Goal: Task Accomplishment & Management: Use online tool/utility

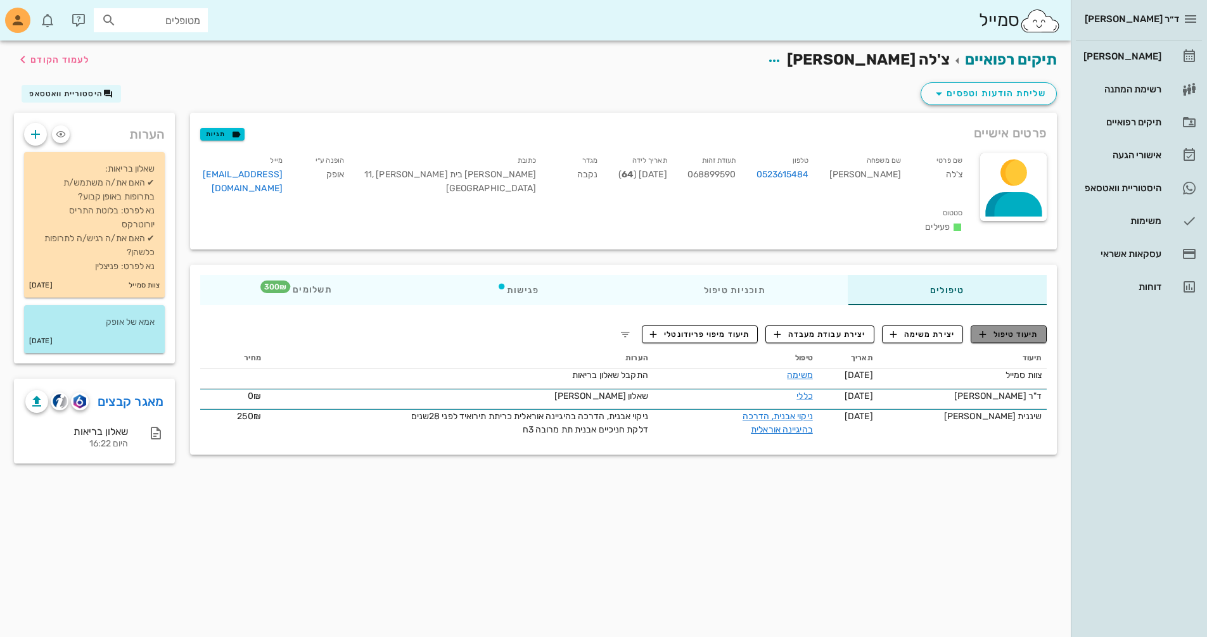
click at [1007, 329] on span "תיעוד טיפול" at bounding box center [1009, 334] width 59 height 11
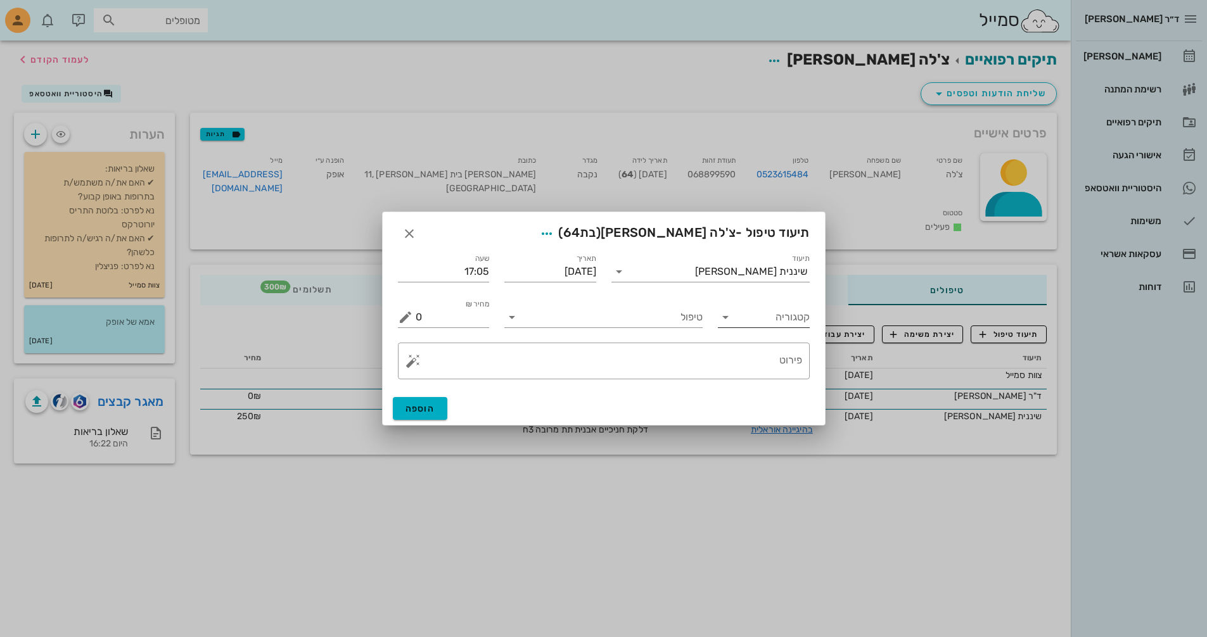
click at [771, 323] on input "קטגוריה" at bounding box center [774, 317] width 72 height 20
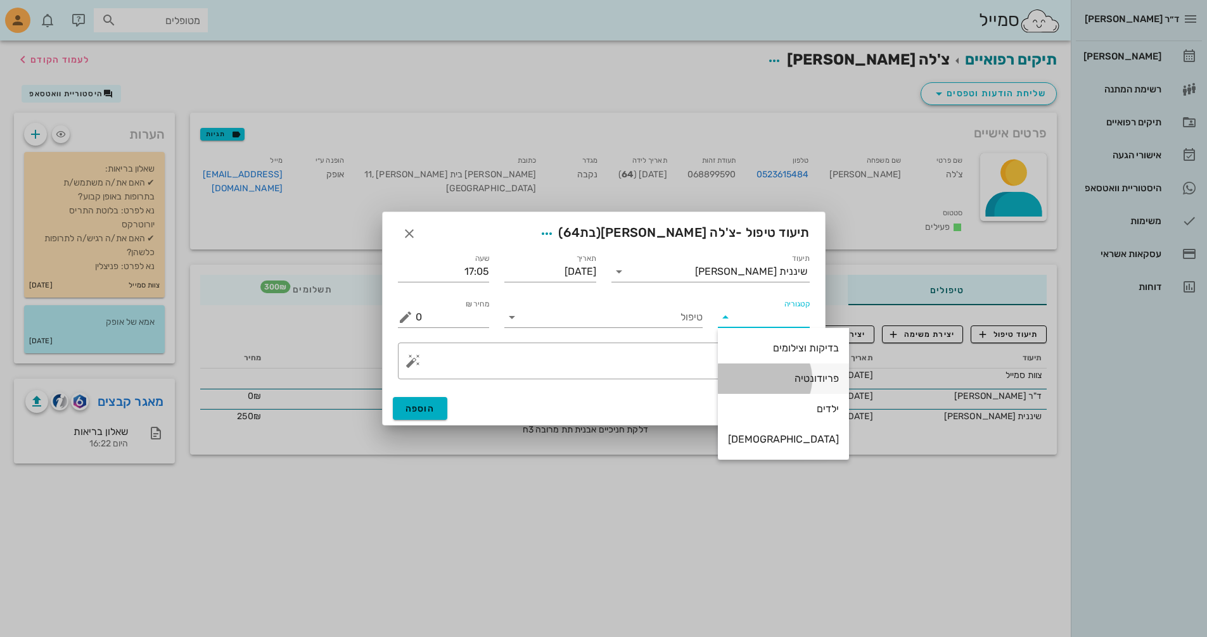
click at [775, 378] on div "פריודונטיה" at bounding box center [783, 379] width 111 height 12
type input "פריודונטיה"
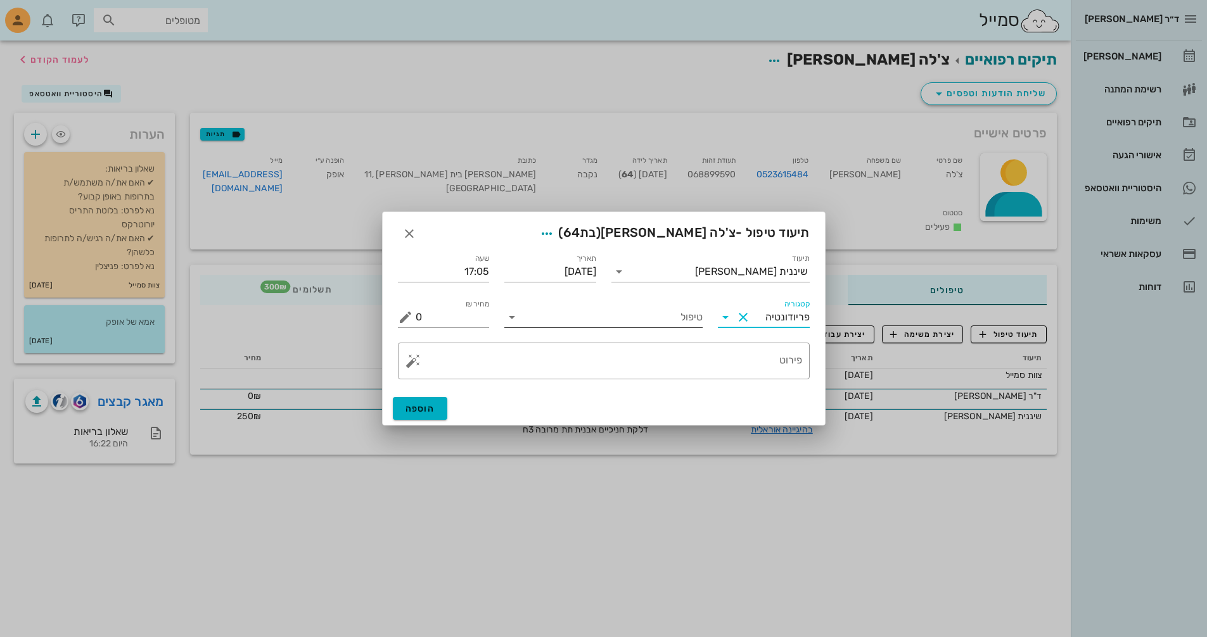
click at [646, 316] on input "טיפול" at bounding box center [612, 317] width 181 height 20
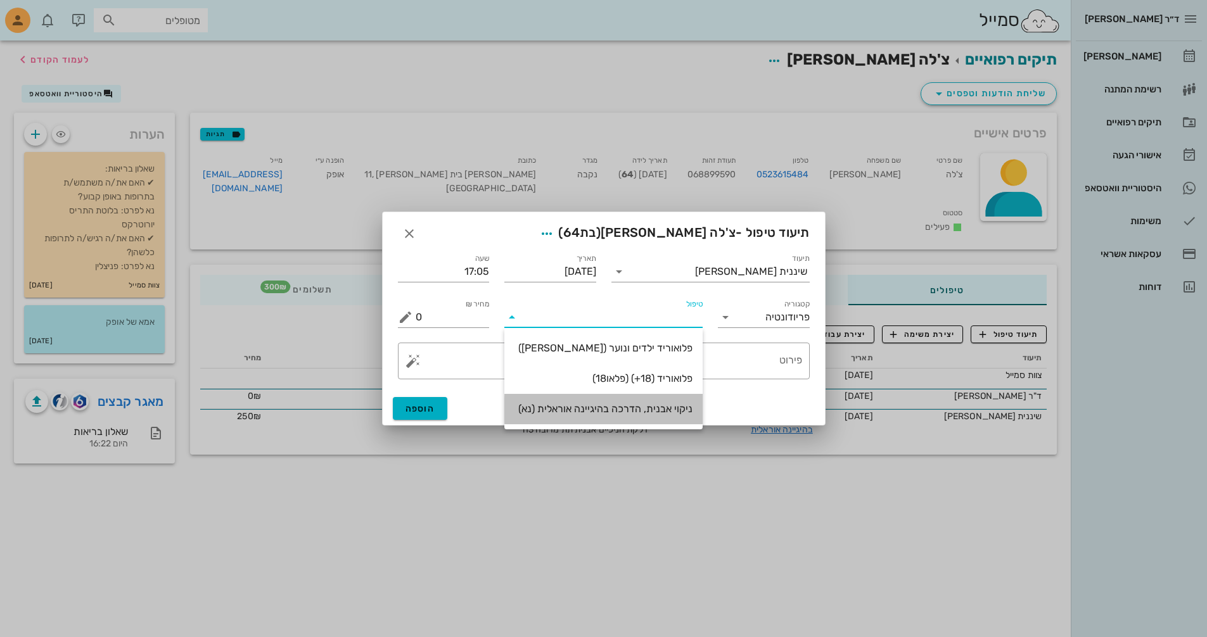
click at [629, 410] on div "ניקוי אבנית, הדרכה בהיגיינה אוראלית (נא)" at bounding box center [604, 409] width 178 height 12
type input "300"
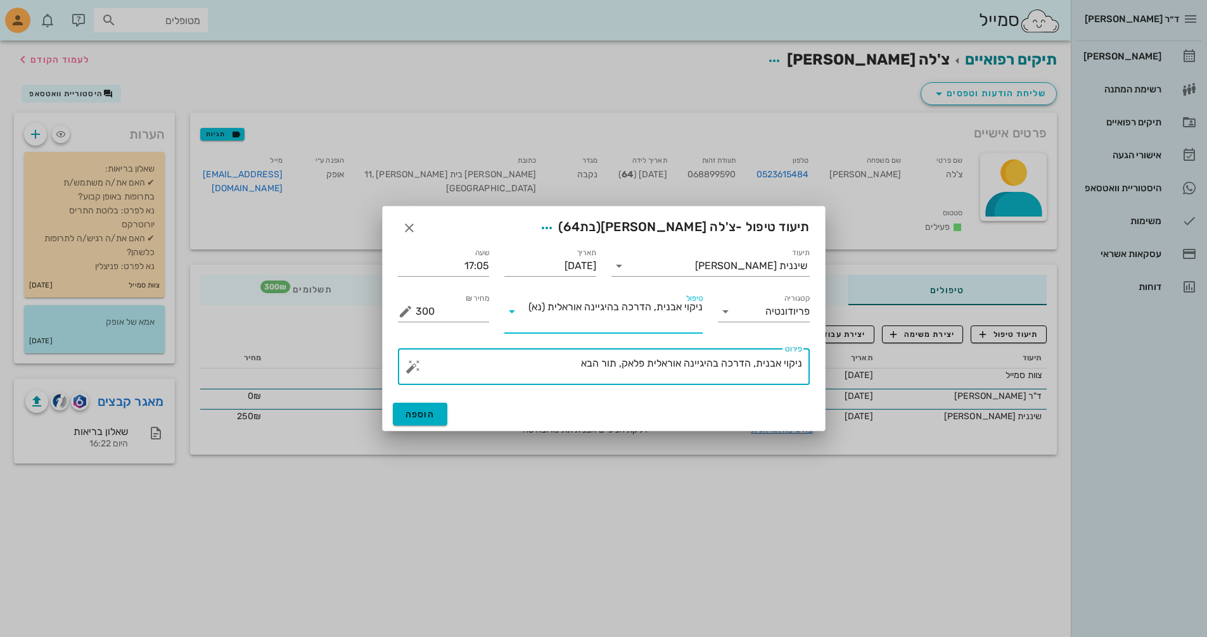
click at [551, 365] on textarea "ניקוי אבנית, הדרכה בהיגיינה אוראלית פלאק, תור הבא" at bounding box center [609, 370] width 387 height 30
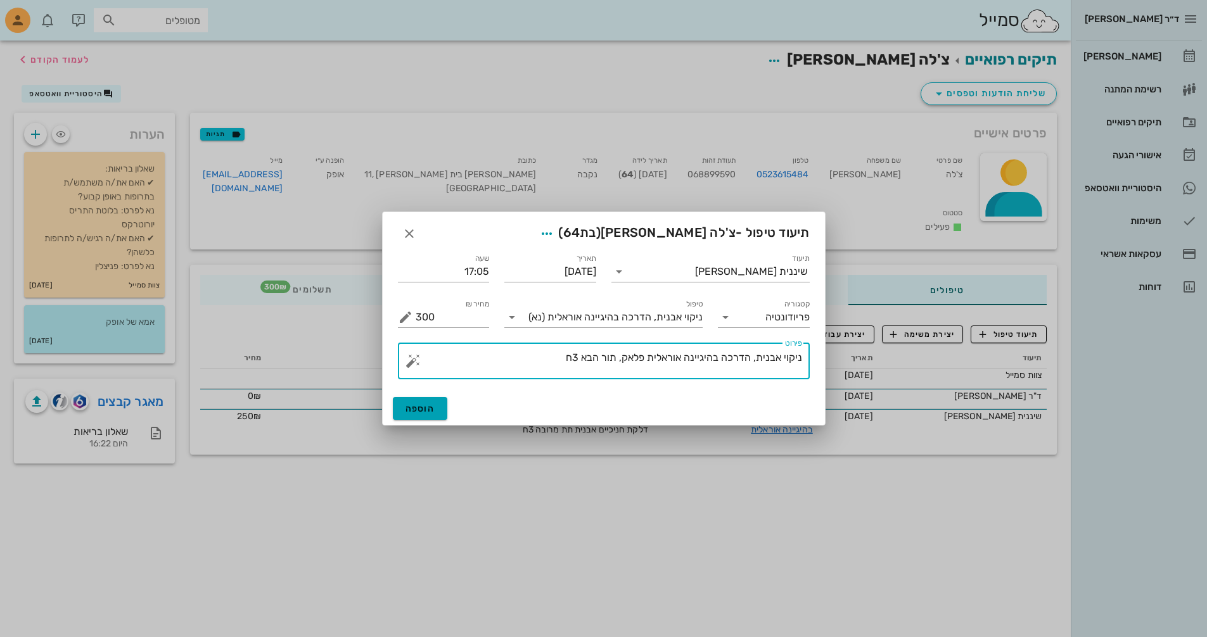
type textarea "ניקוי אבנית, הדרכה בהיגיינה אוראלית פלאק, תור הבא 3ח"
click at [418, 402] on button "הוספה" at bounding box center [420, 408] width 55 height 23
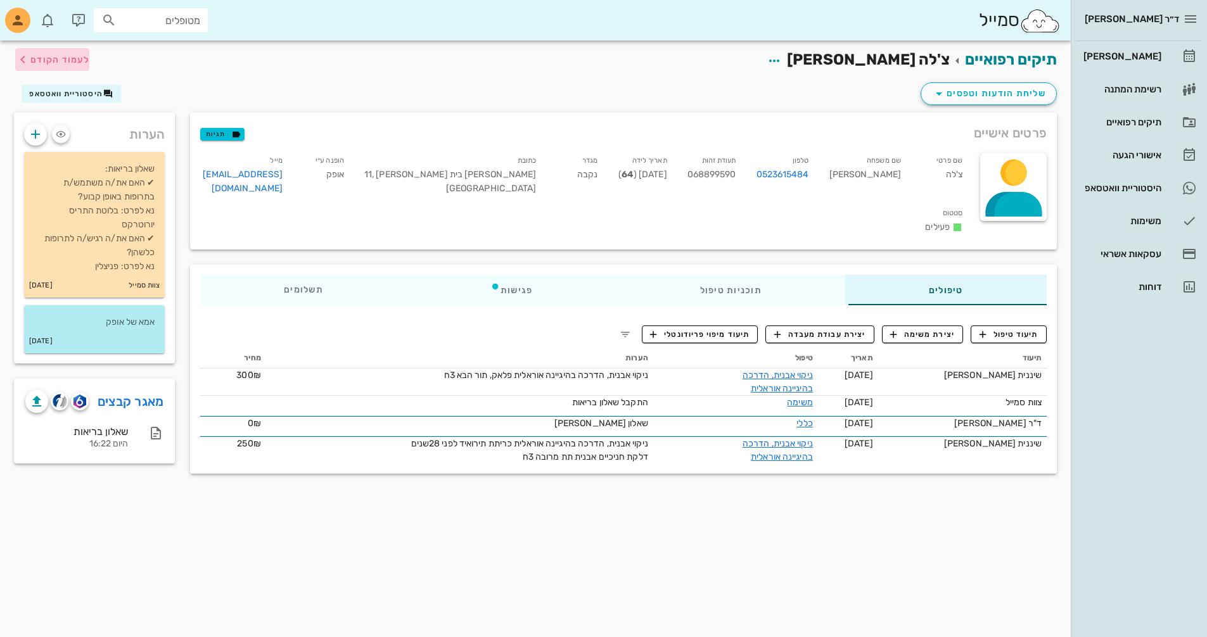
click at [66, 60] on span "לעמוד הקודם" at bounding box center [59, 59] width 59 height 11
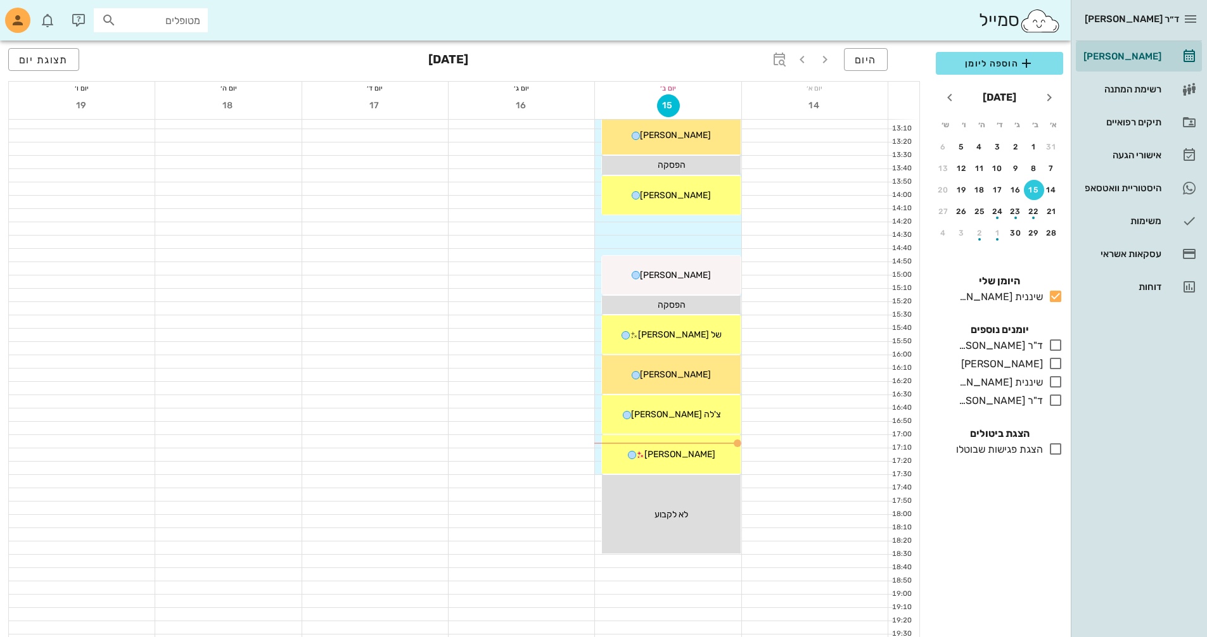
scroll to position [600, 0]
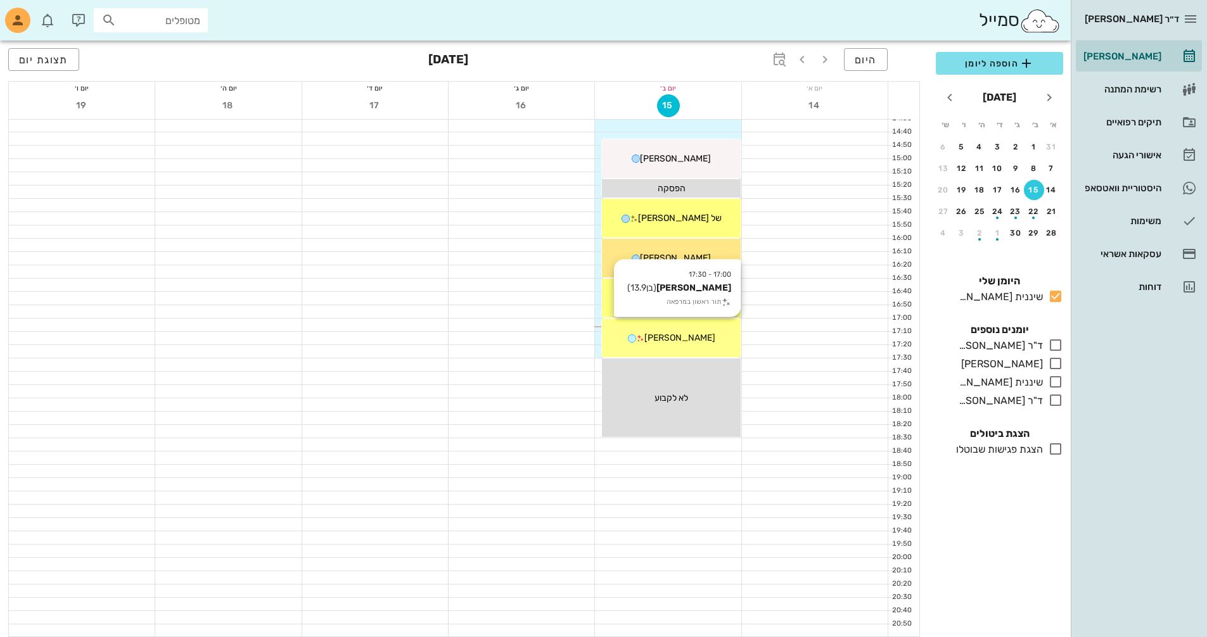
click at [670, 343] on span "[PERSON_NAME]" at bounding box center [679, 338] width 71 height 11
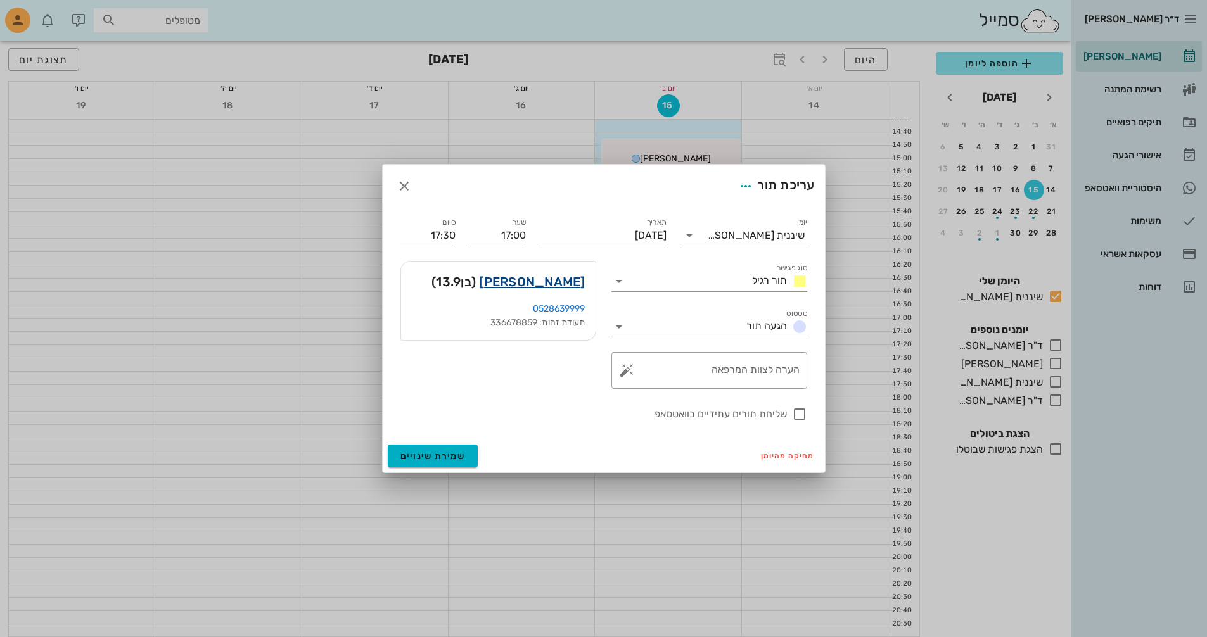
click at [568, 283] on link "[PERSON_NAME]" at bounding box center [532, 282] width 106 height 20
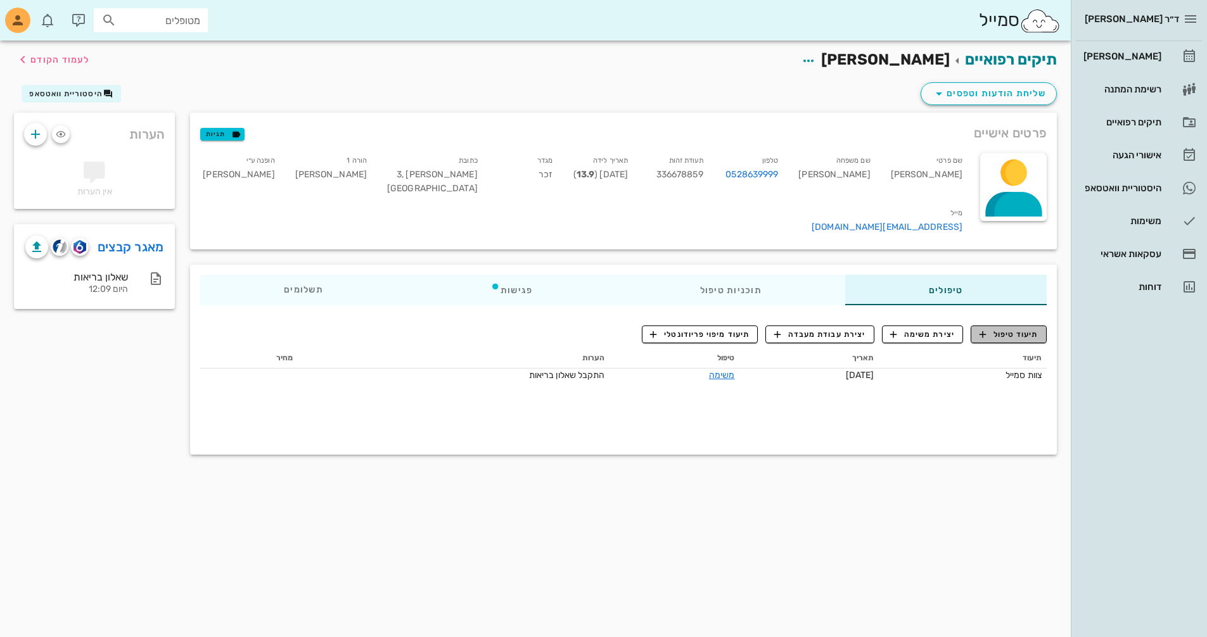
click at [1001, 329] on span "תיעוד טיפול" at bounding box center [1009, 334] width 59 height 11
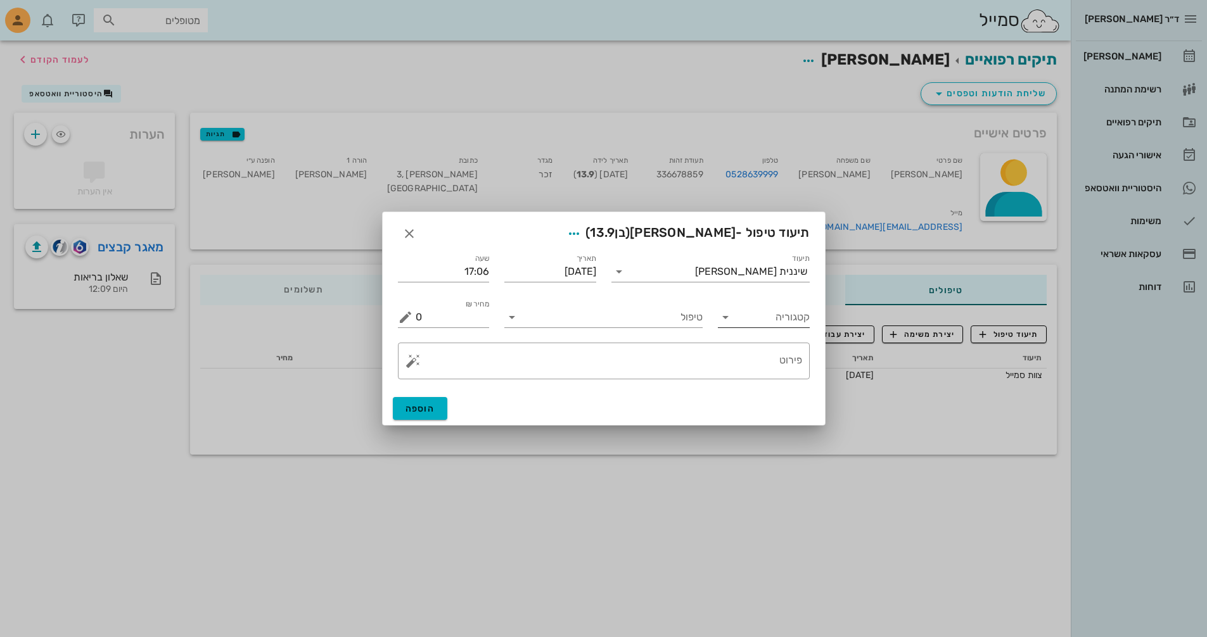
click at [772, 324] on input "קטגוריה" at bounding box center [774, 317] width 72 height 20
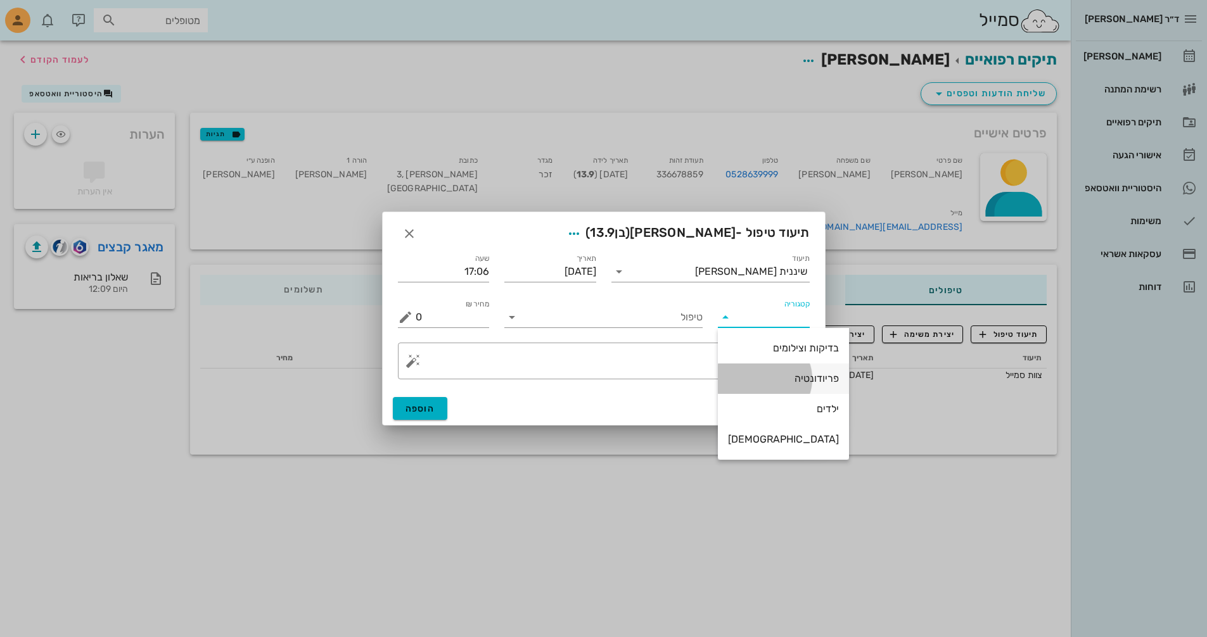
click at [770, 383] on div "פריודונטיה" at bounding box center [783, 379] width 111 height 12
type input "פריודונטיה"
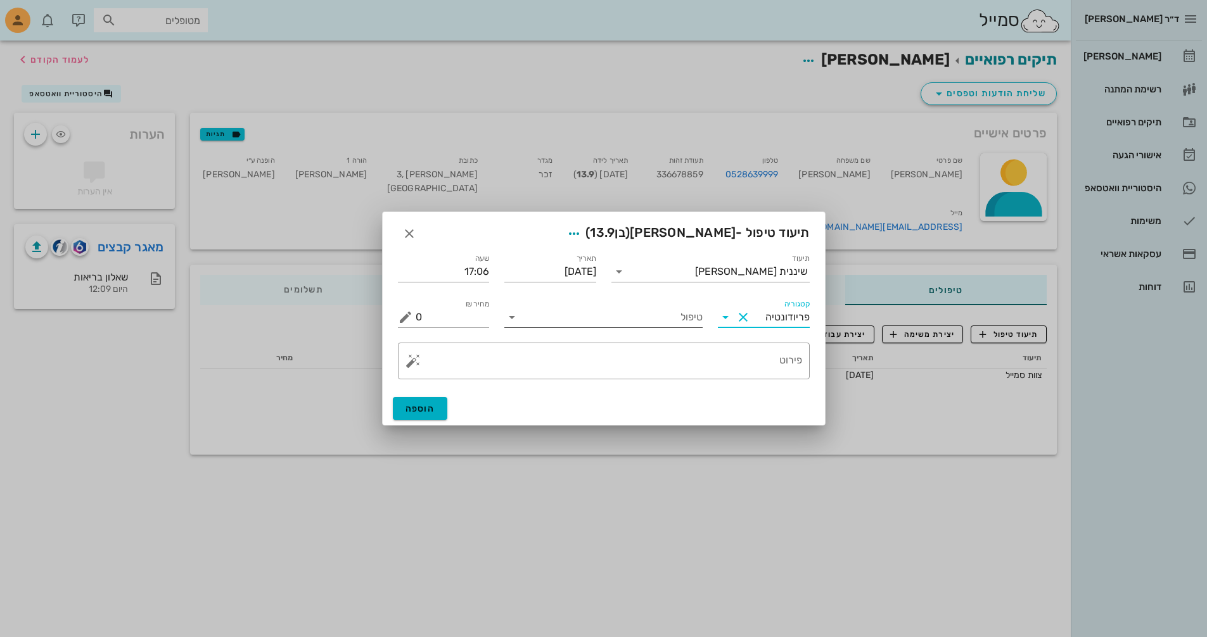
click at [639, 312] on input "טיפול" at bounding box center [612, 317] width 181 height 20
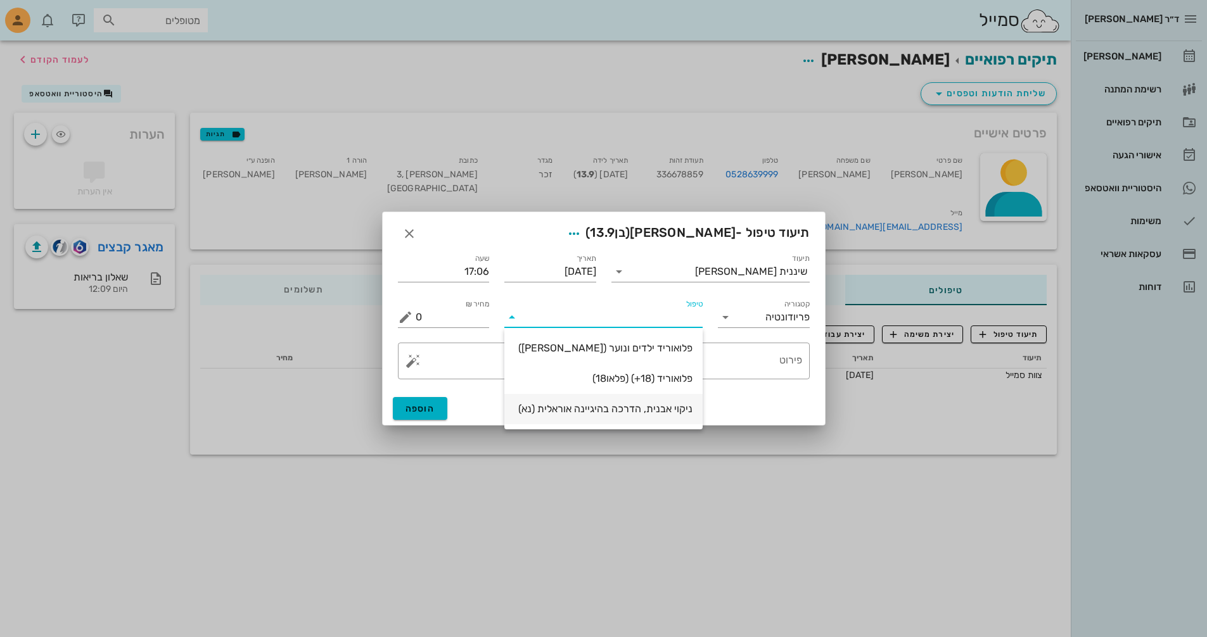
click at [609, 406] on div "ניקוי אבנית, הדרכה בהיגיינה אוראלית (נא)" at bounding box center [604, 409] width 178 height 12
type input "300"
type textarea "ניקוי אבנית, הדרכה בהיגיינה אוראלית פלאק, תור הבא"
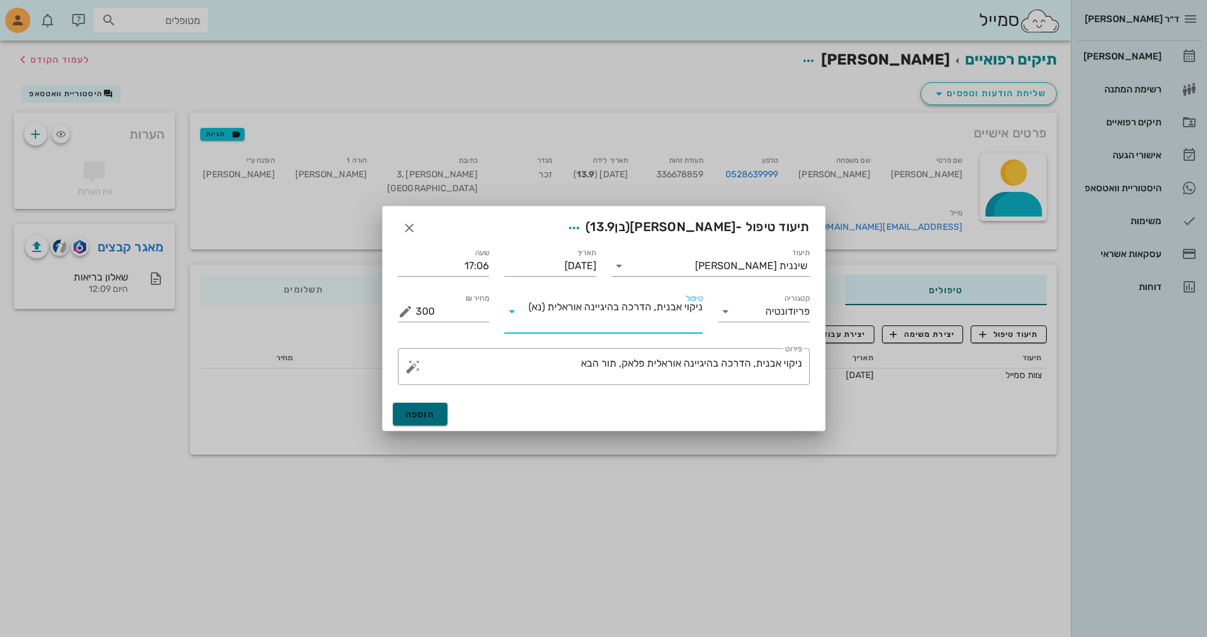
drag, startPoint x: 425, startPoint y: 411, endPoint x: 440, endPoint y: 410, distance: 14.6
click at [429, 413] on span "הוספה" at bounding box center [421, 414] width 30 height 11
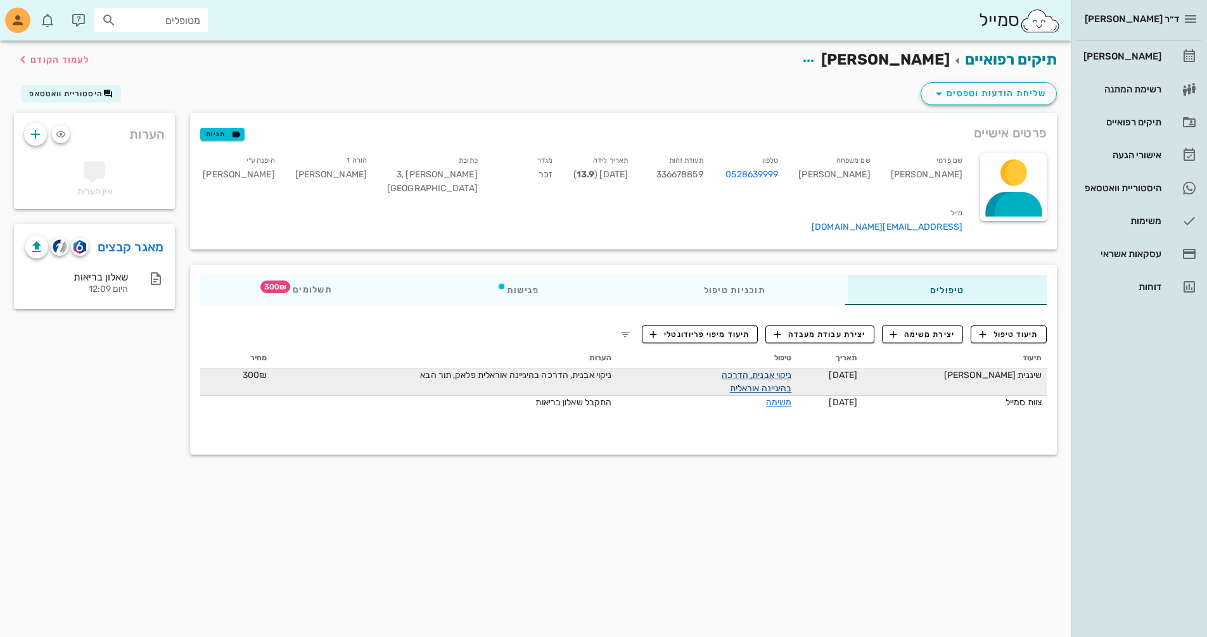
click at [789, 370] on link "ניקוי אבנית, הדרכה בהיגיינה אוראלית" at bounding box center [757, 382] width 70 height 24
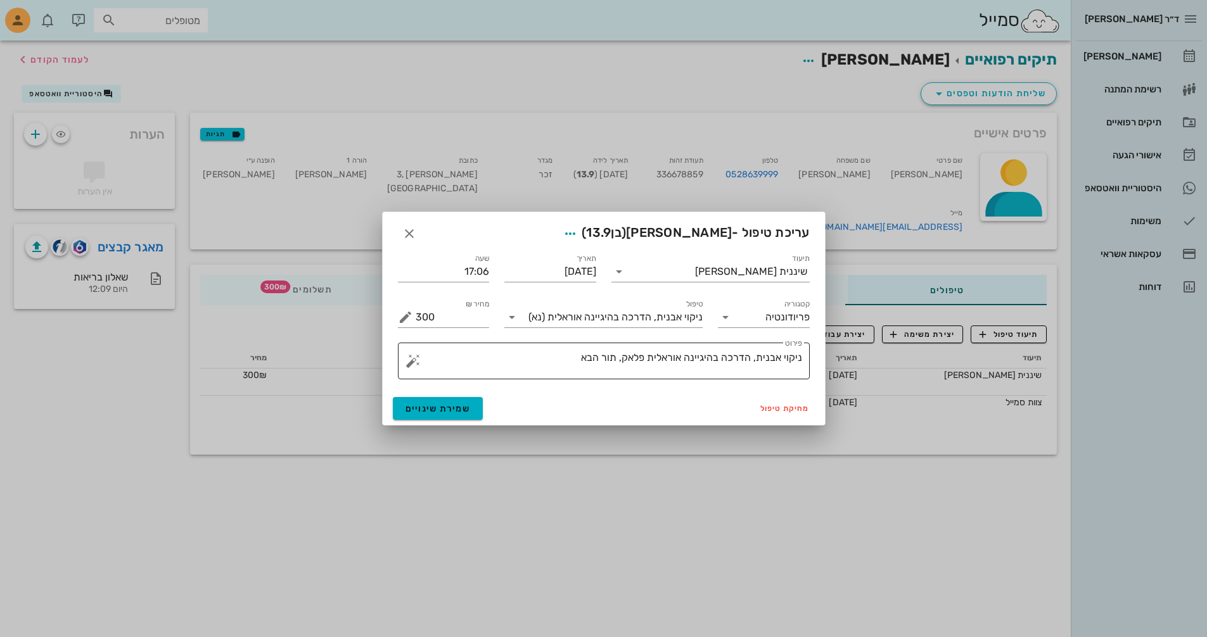
click at [620, 359] on textarea "ניקוי אבנית, הדרכה בהיגיינה אוראלית פלאק, תור הבא" at bounding box center [609, 364] width 387 height 30
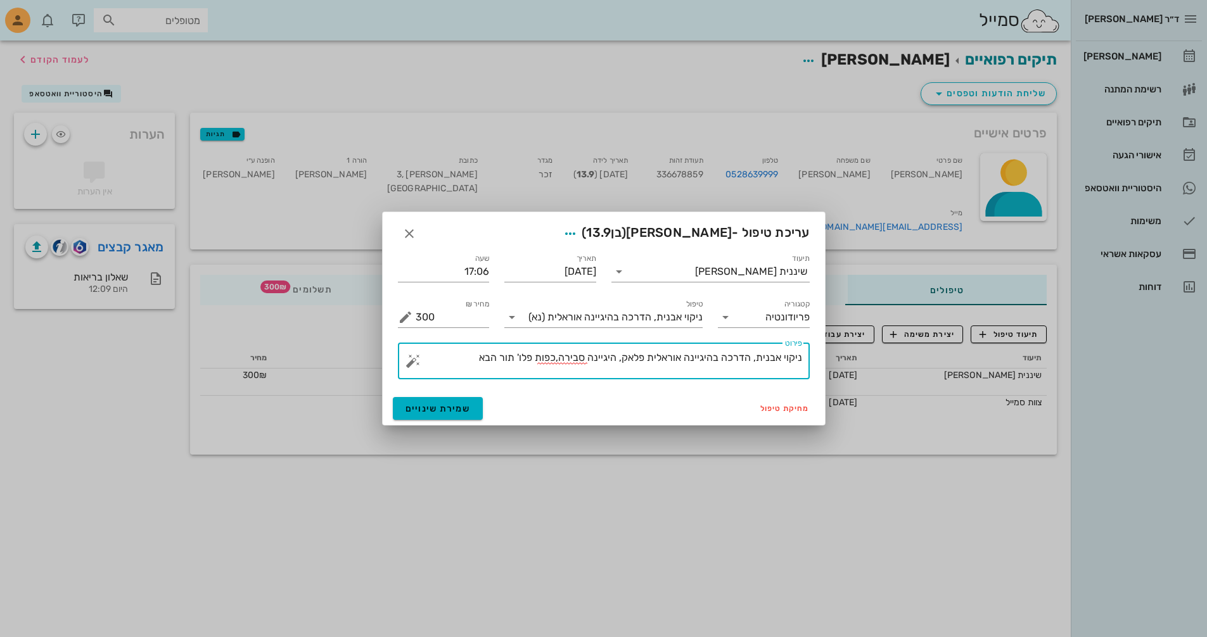
click at [471, 359] on textarea "ניקוי אבנית, הדרכה בהיגיינה אוראלית פלאק, היגיינה סבירה,כפות פלו' תור הבא" at bounding box center [609, 364] width 387 height 30
type textarea "ניקוי אבנית, הדרכה בהיגיינה אוראלית פלאק, היגיינה סבירה,כפות פלו' תור הבא 6ח"
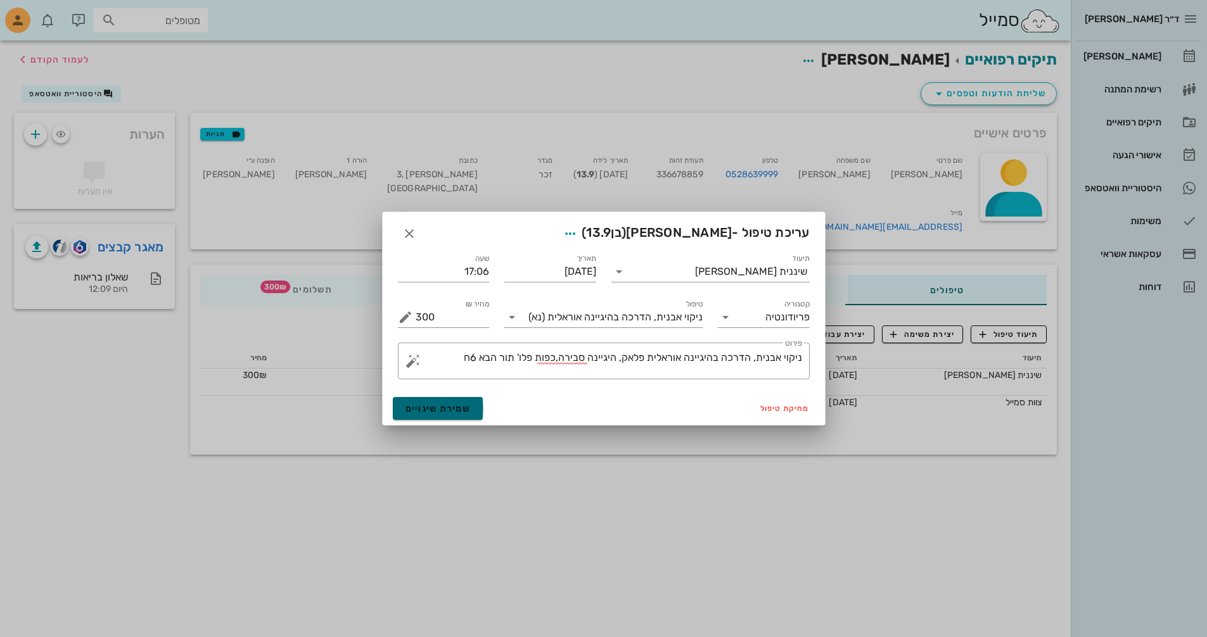
click at [449, 415] on button "שמירת שינויים" at bounding box center [438, 408] width 91 height 23
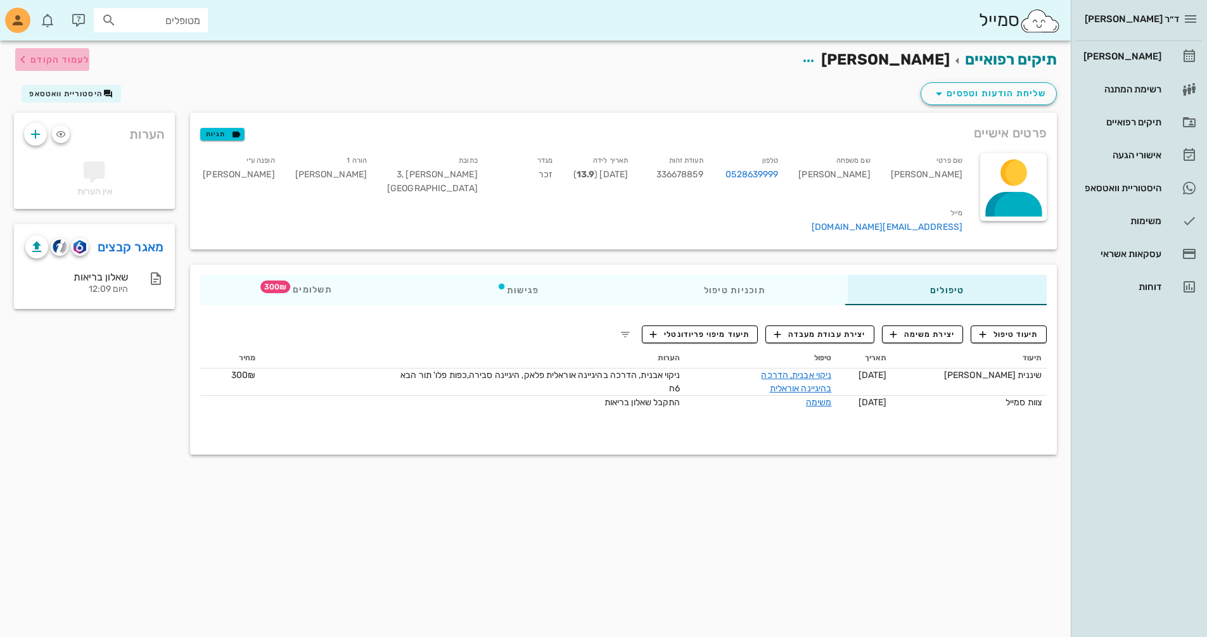
click at [46, 56] on span "לעמוד הקודם" at bounding box center [59, 59] width 59 height 11
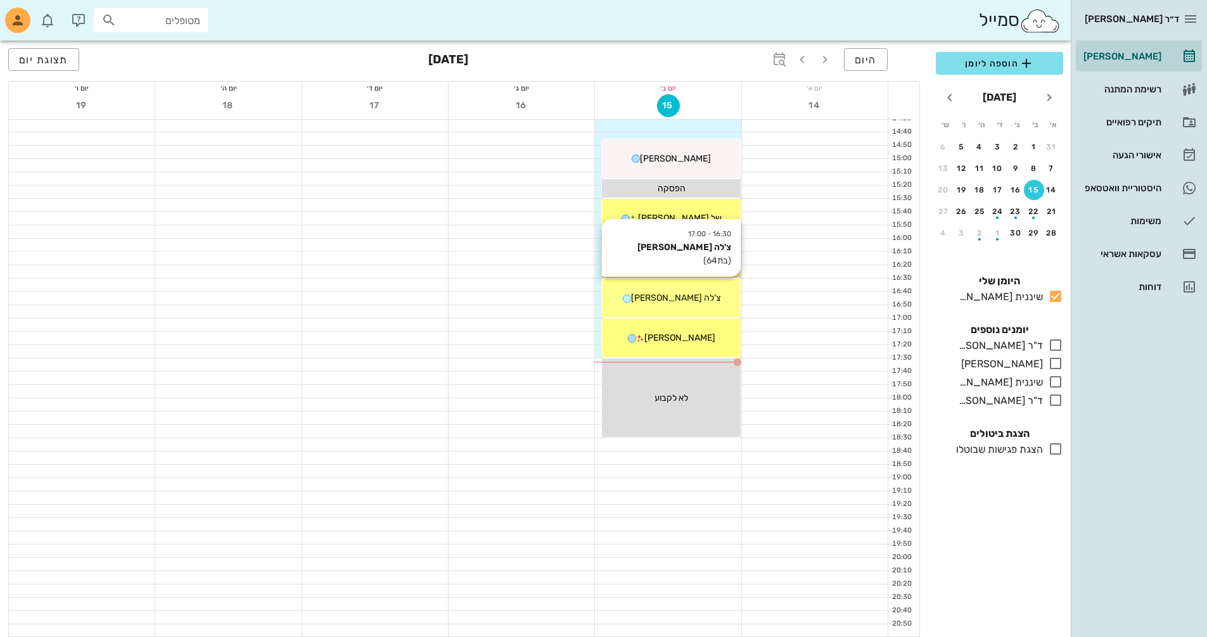
click at [718, 300] on div "צ'לה [PERSON_NAME]" at bounding box center [671, 297] width 138 height 13
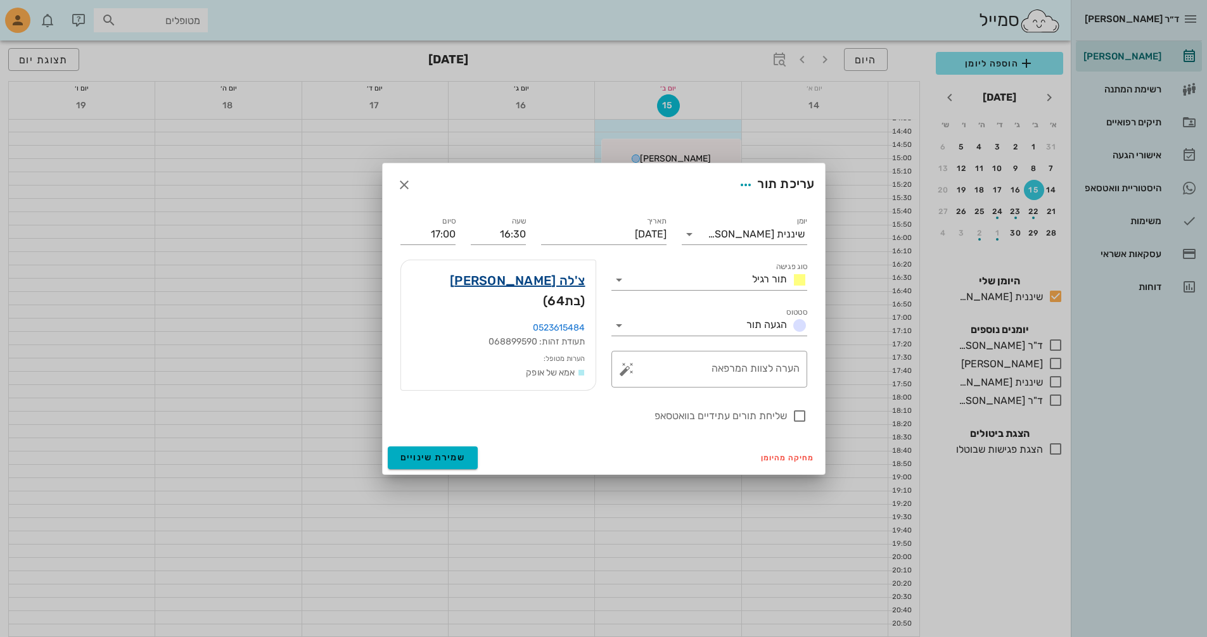
click at [566, 284] on link "צ'לה [PERSON_NAME]" at bounding box center [518, 281] width 136 height 20
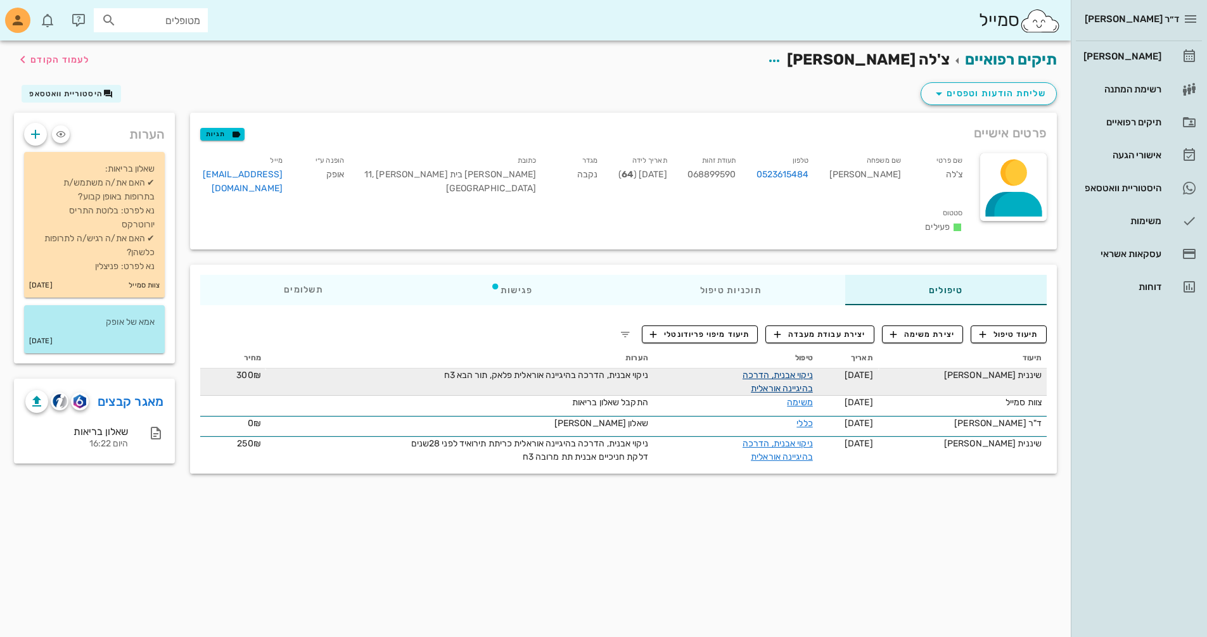
click at [792, 370] on link "ניקוי אבנית, הדרכה בהיגיינה אוראלית" at bounding box center [778, 382] width 70 height 24
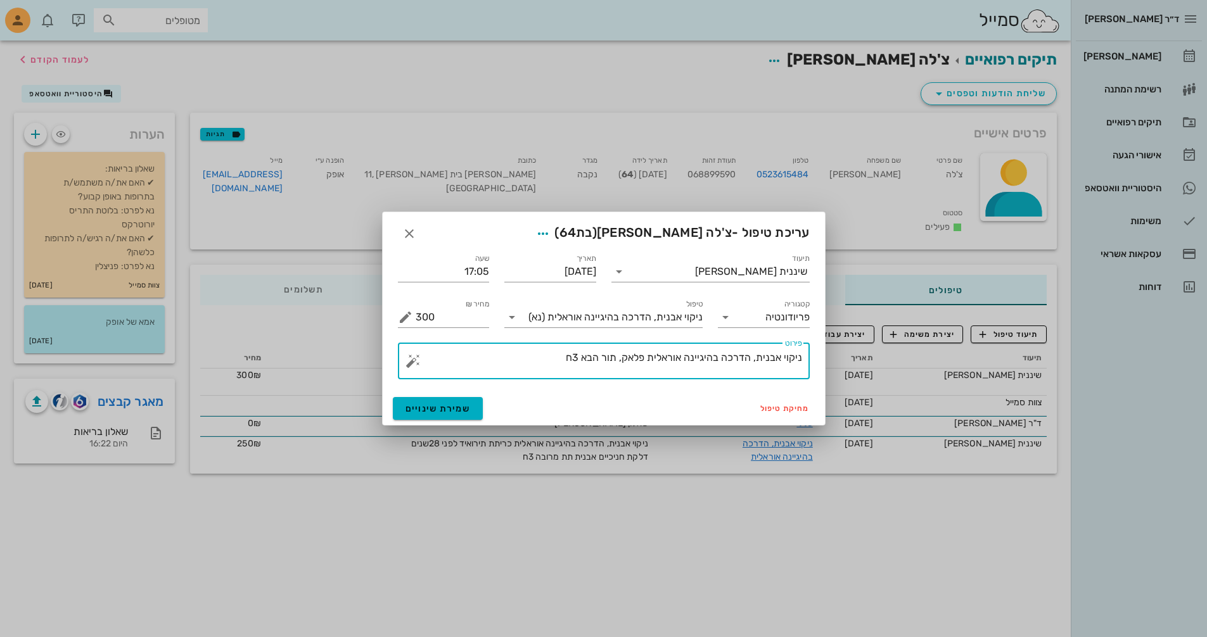
click at [647, 357] on textarea "ניקוי אבנית, הדרכה בהיגיינה אוראלית פלאק, תור הבא 3ח" at bounding box center [609, 364] width 387 height 30
click at [514, 361] on textarea "ניקוי אבנית, הדרכה בהיגיינה אוראלית אבנית תת חניכית מרובה ,פלאק, תור הבא 3ח" at bounding box center [609, 364] width 387 height 30
type textarea "ניקוי אבנית, הדרכה בהיגיינה אוראלית אבנית תת חניכית מרובה ,פלאק, דלקת, תור הבא …"
click at [447, 404] on span "שמירת שינויים" at bounding box center [438, 409] width 65 height 11
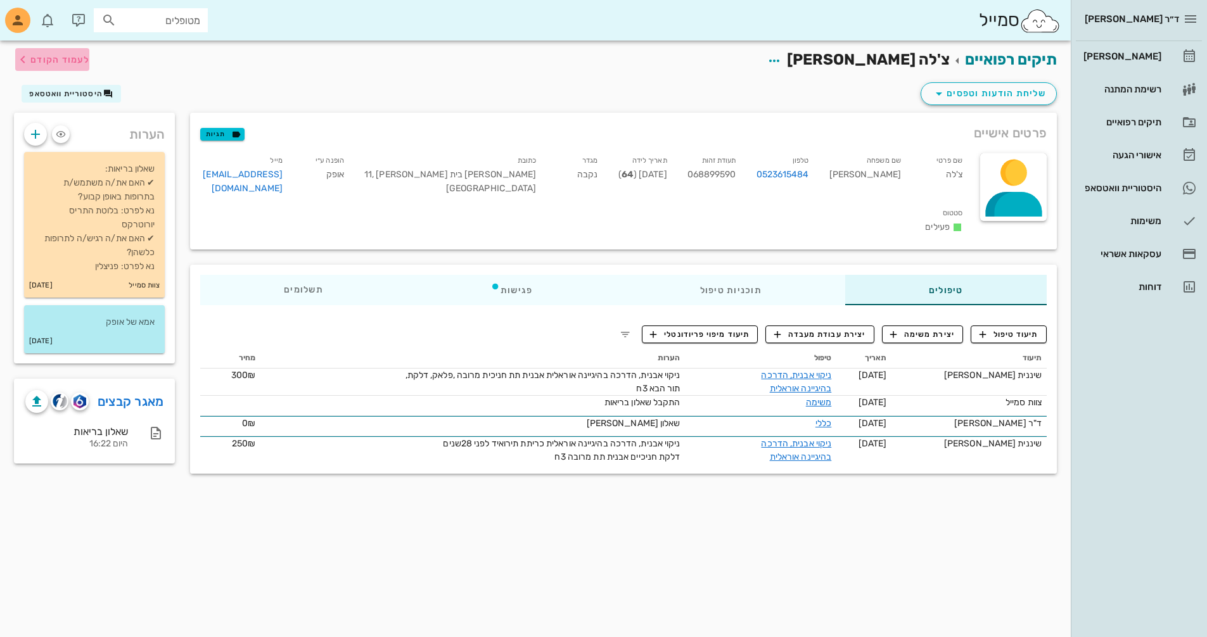
click at [75, 62] on span "לעמוד הקודם" at bounding box center [59, 59] width 59 height 11
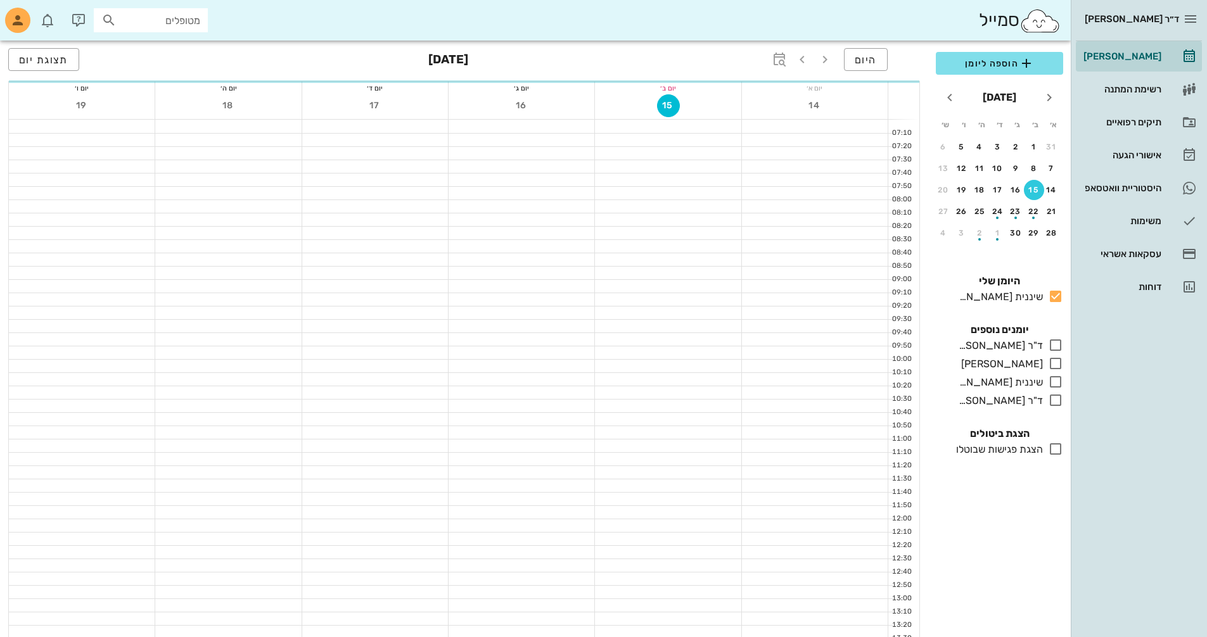
scroll to position [600, 0]
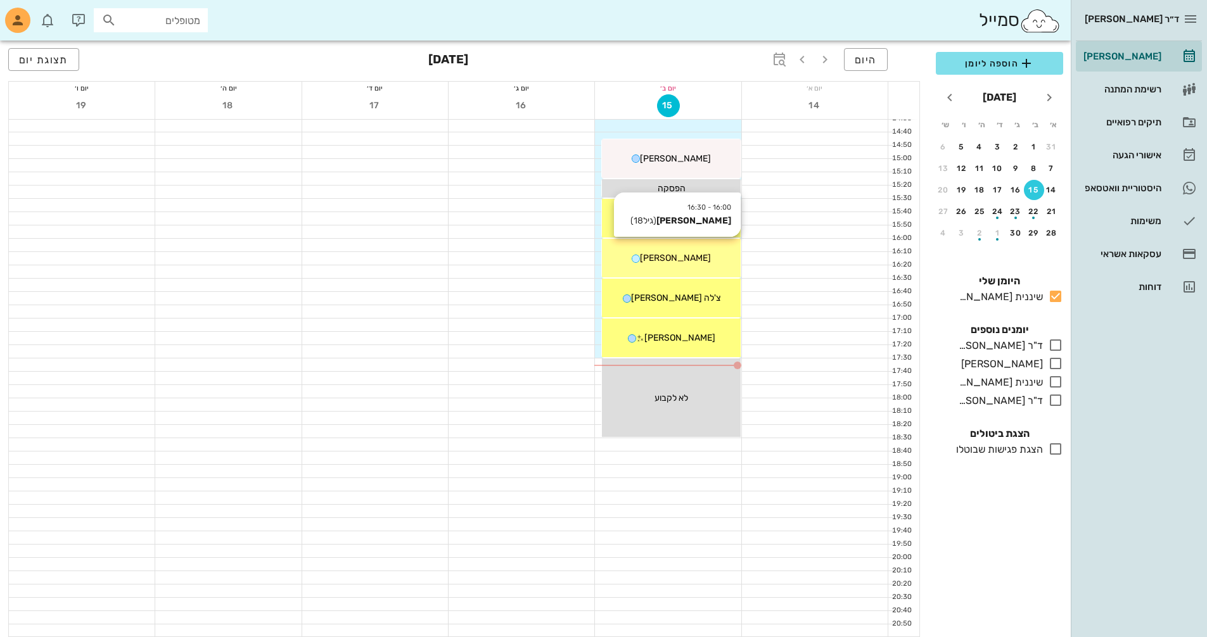
drag, startPoint x: 696, startPoint y: 252, endPoint x: 686, endPoint y: 257, distance: 11.3
click at [696, 254] on div "[PERSON_NAME]" at bounding box center [671, 258] width 138 height 13
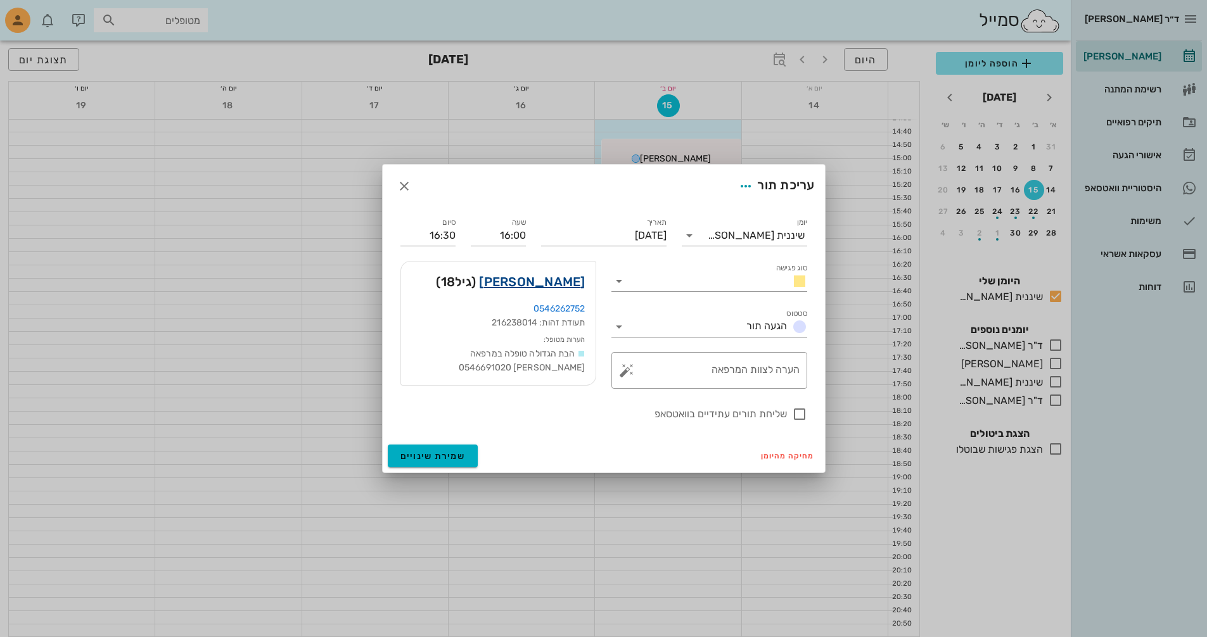
click at [569, 278] on link "[PERSON_NAME]" at bounding box center [532, 282] width 106 height 20
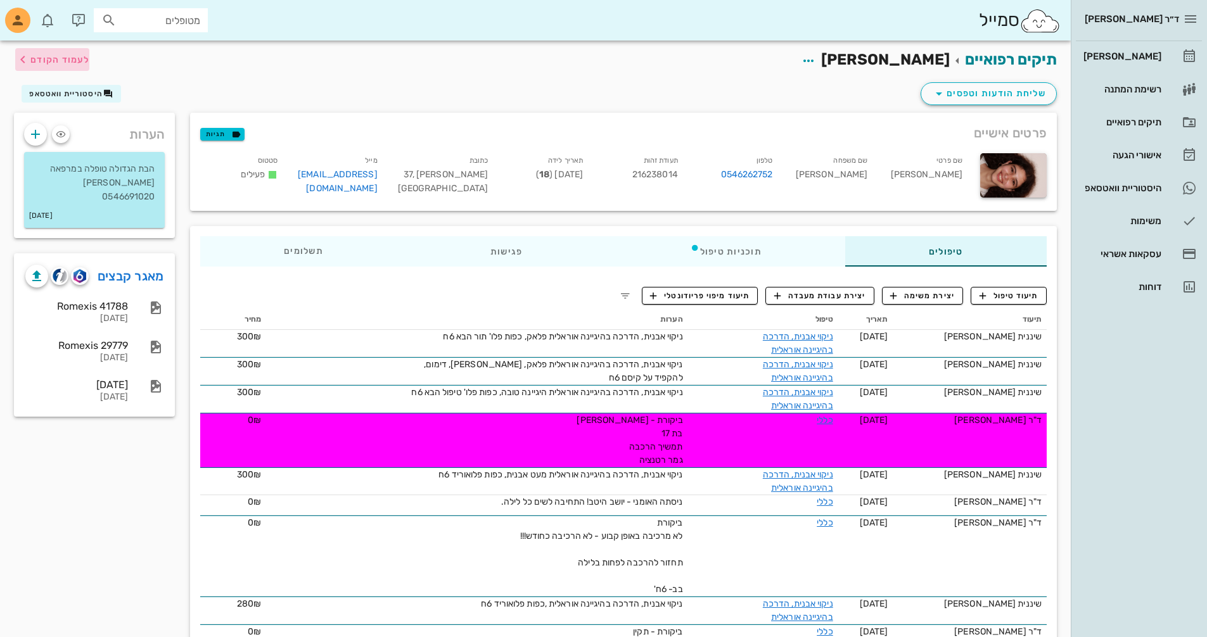
click at [55, 63] on span "לעמוד הקודם" at bounding box center [59, 59] width 59 height 11
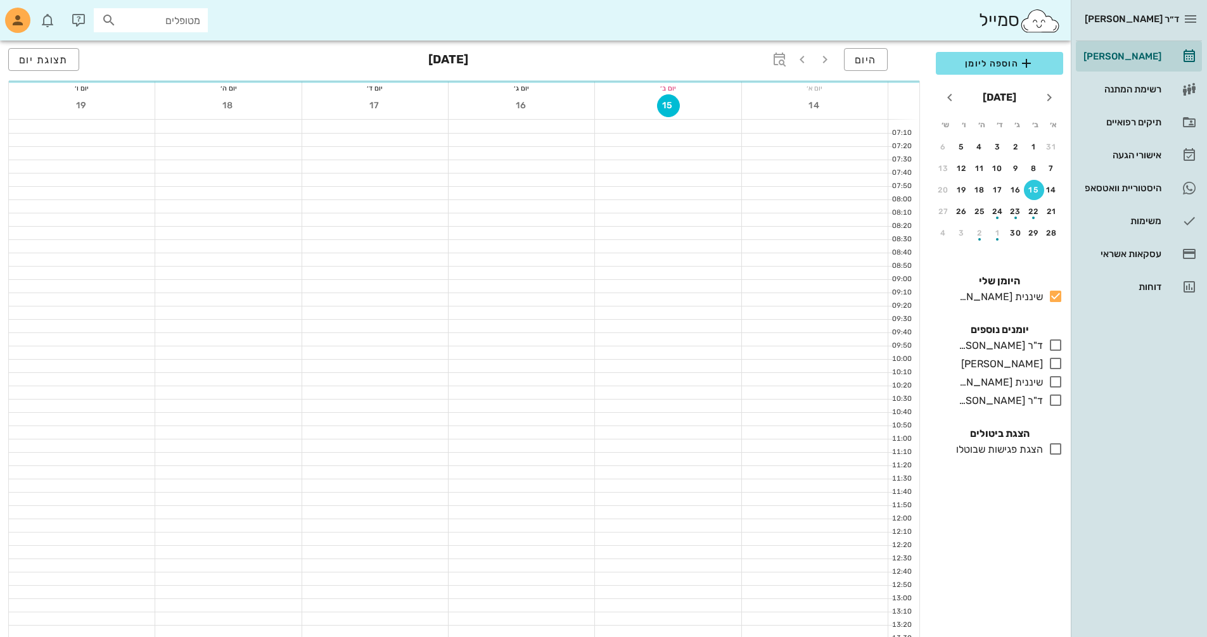
scroll to position [600, 0]
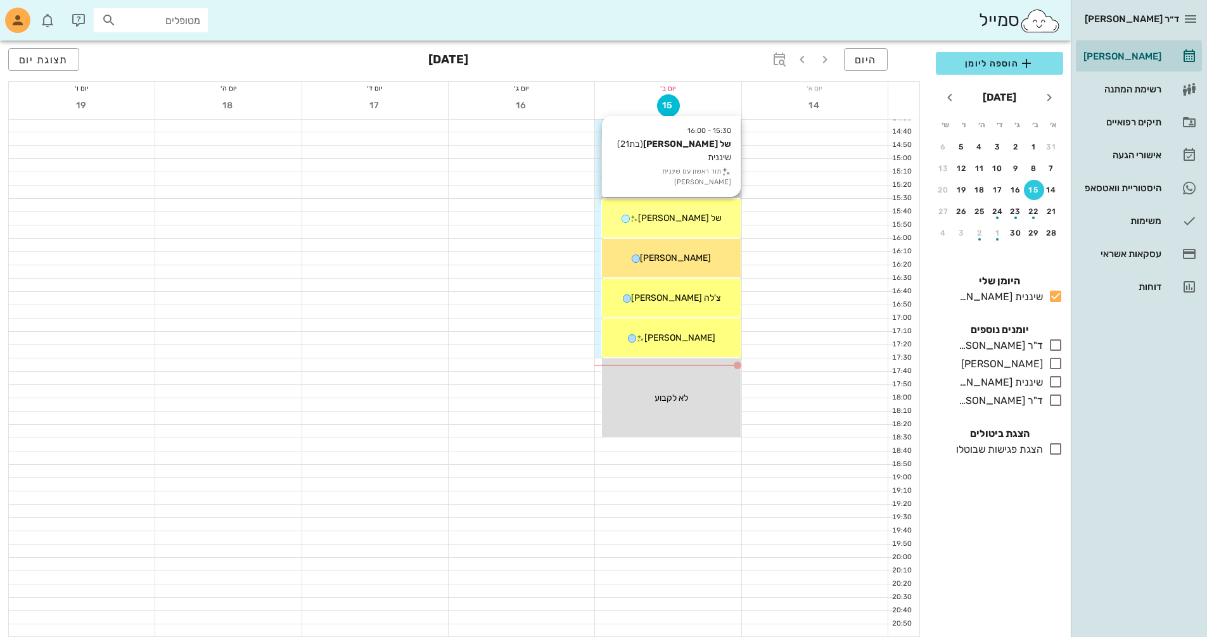
click at [694, 227] on div "15:30 - 16:00 של [PERSON_NAME] (בת 21 ) שיננית תור ראשון עם שיננית [PERSON_NAME…" at bounding box center [671, 218] width 138 height 39
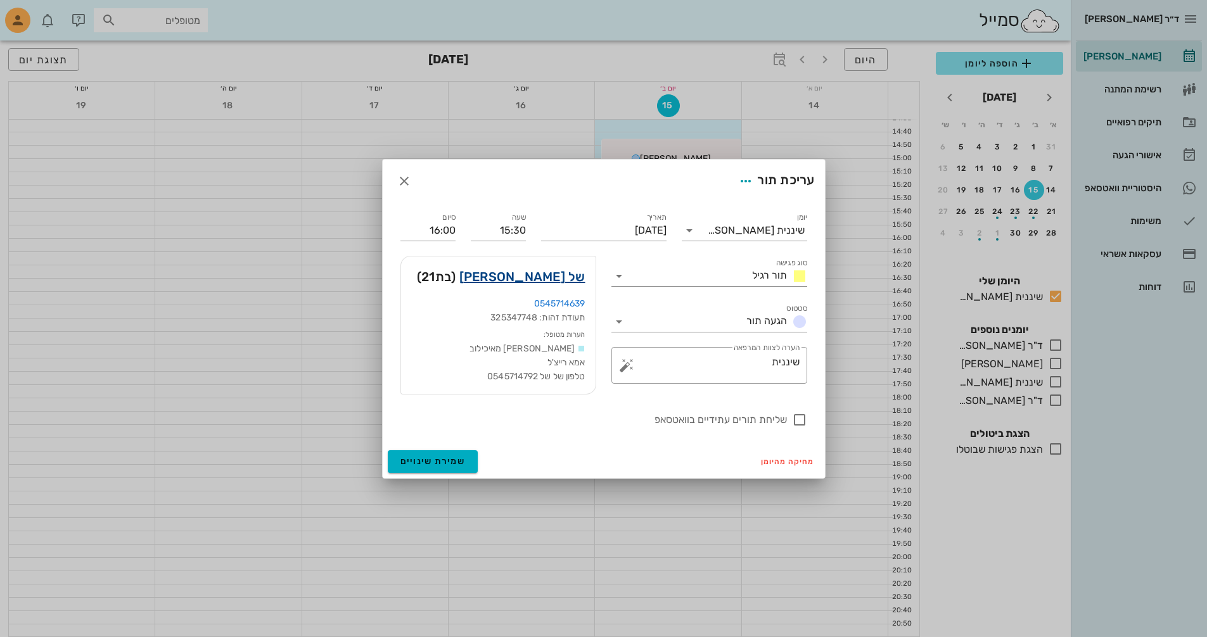
click at [562, 277] on link "של [PERSON_NAME]" at bounding box center [522, 277] width 126 height 20
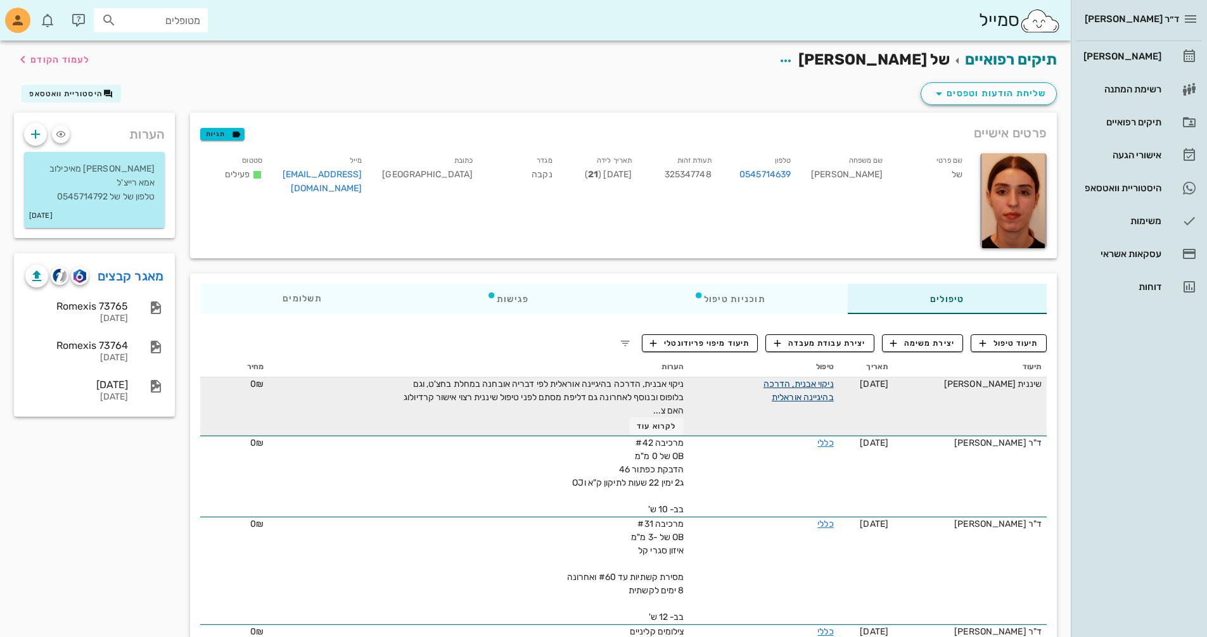
click at [822, 385] on link "ניקוי אבנית, הדרכה בהיגיינה אוראלית" at bounding box center [799, 391] width 70 height 24
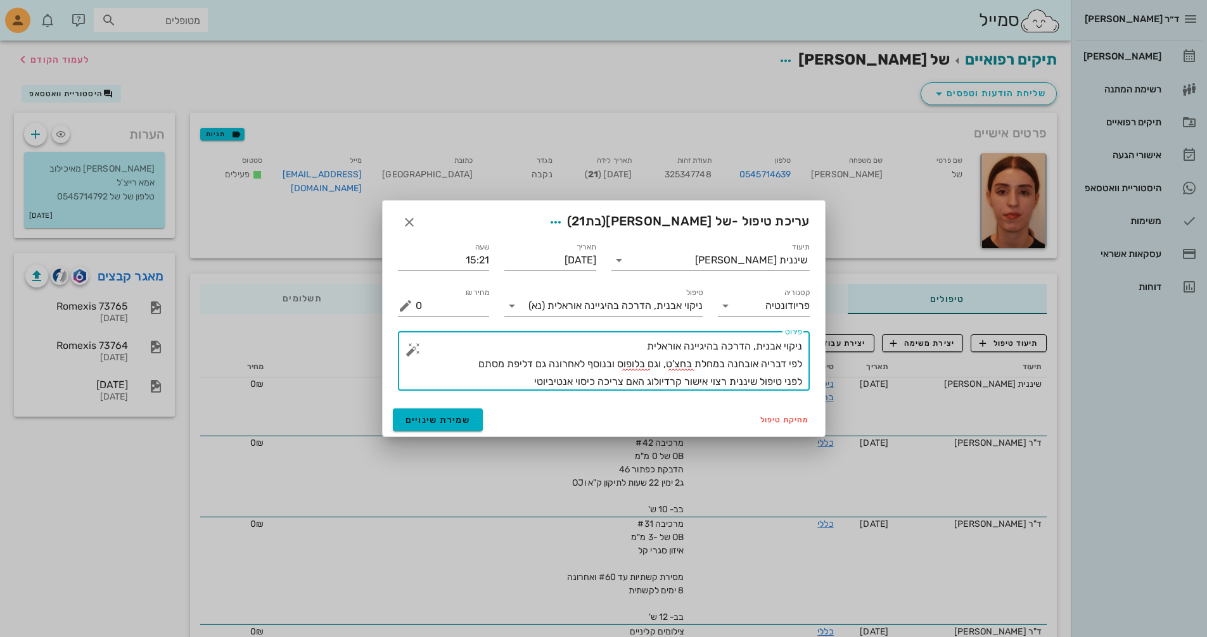
drag, startPoint x: 649, startPoint y: 347, endPoint x: 832, endPoint y: 348, distance: 182.5
type textarea "לפי דבריה אובחנה במחלת בחצ'ט, וגם בלופוס ובנוסף לאחרונה גם דליפת מסתם לפני טיפו…"
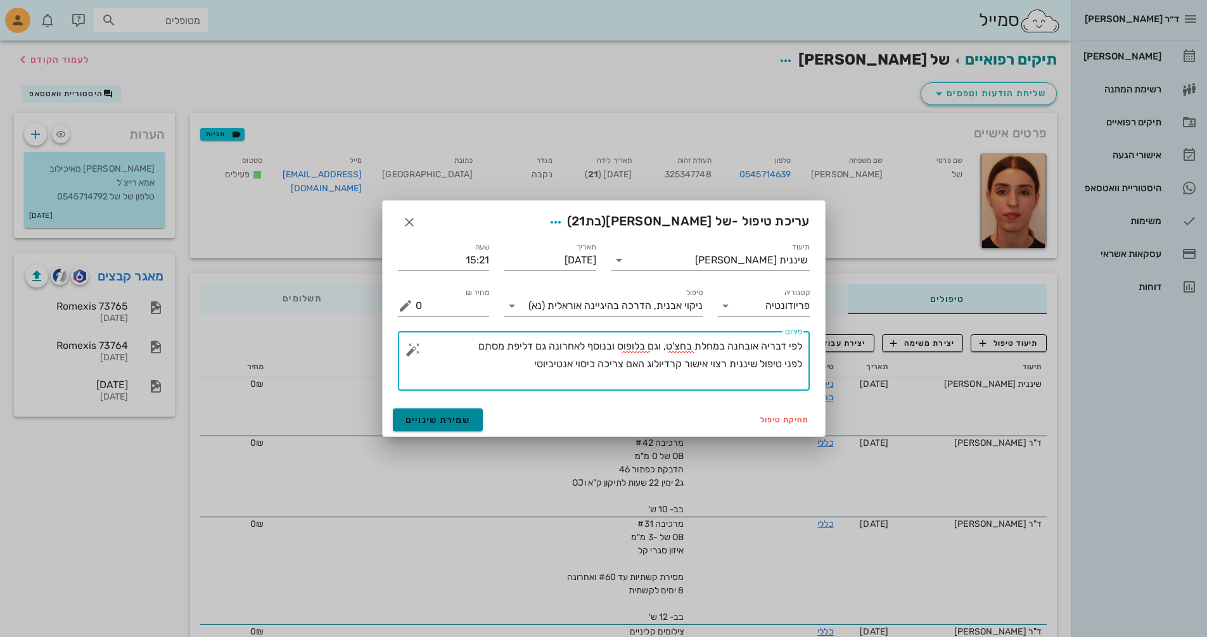
click at [455, 416] on span "שמירת שינויים" at bounding box center [438, 420] width 65 height 11
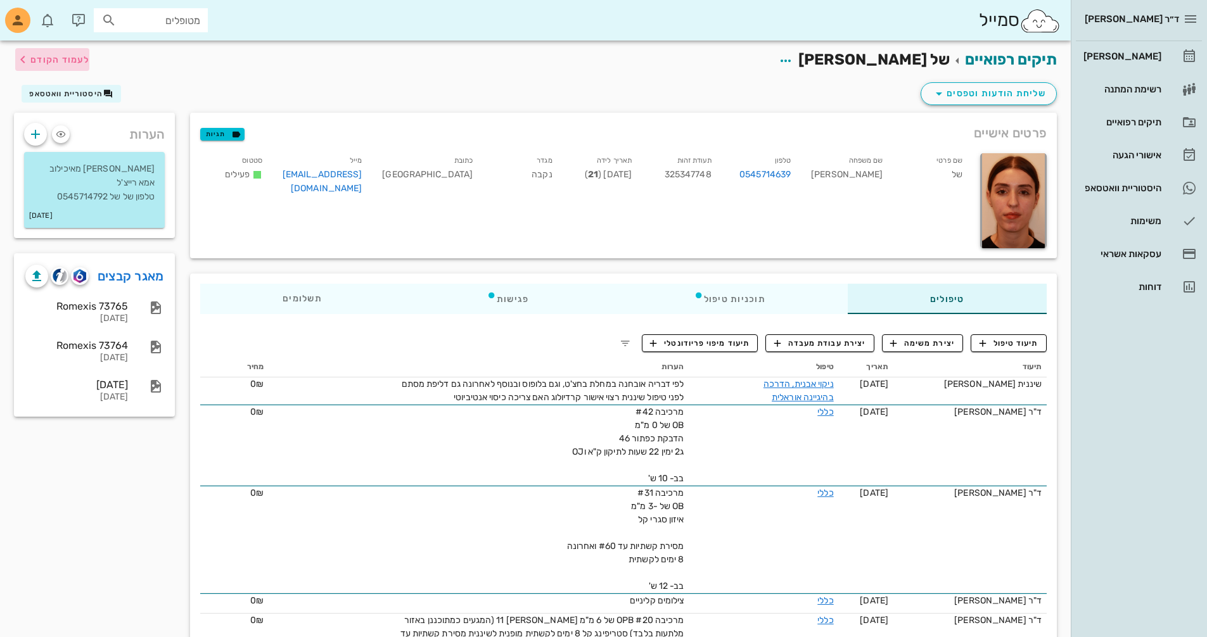
click at [70, 56] on span "לעמוד הקודם" at bounding box center [59, 59] width 59 height 11
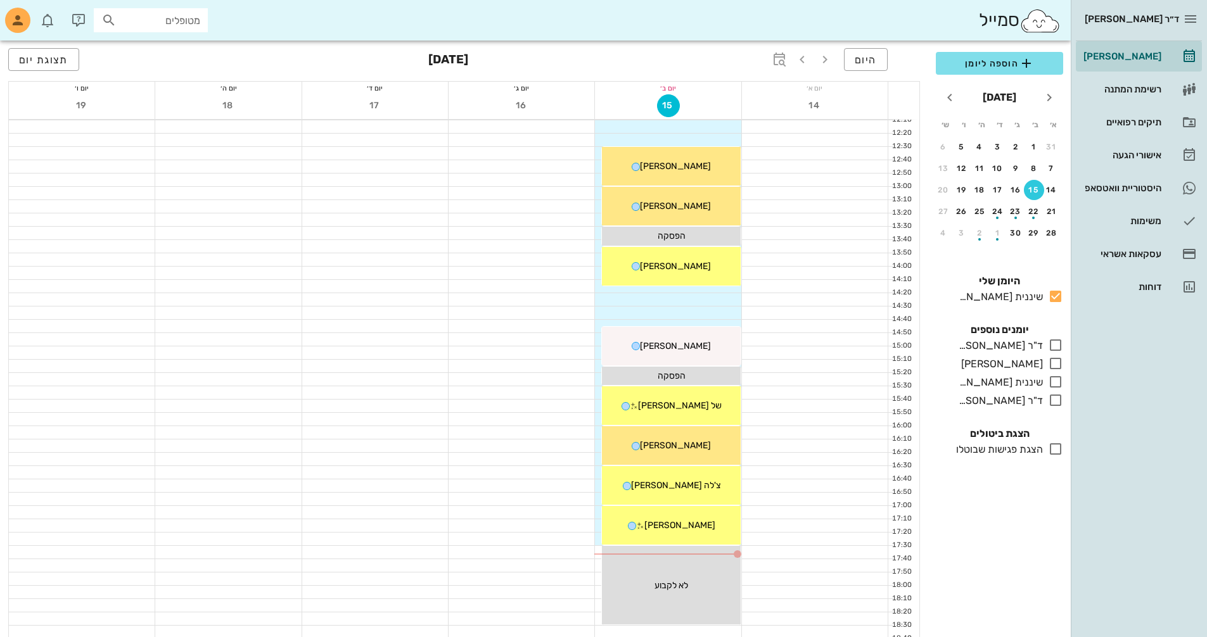
scroll to position [410, 0]
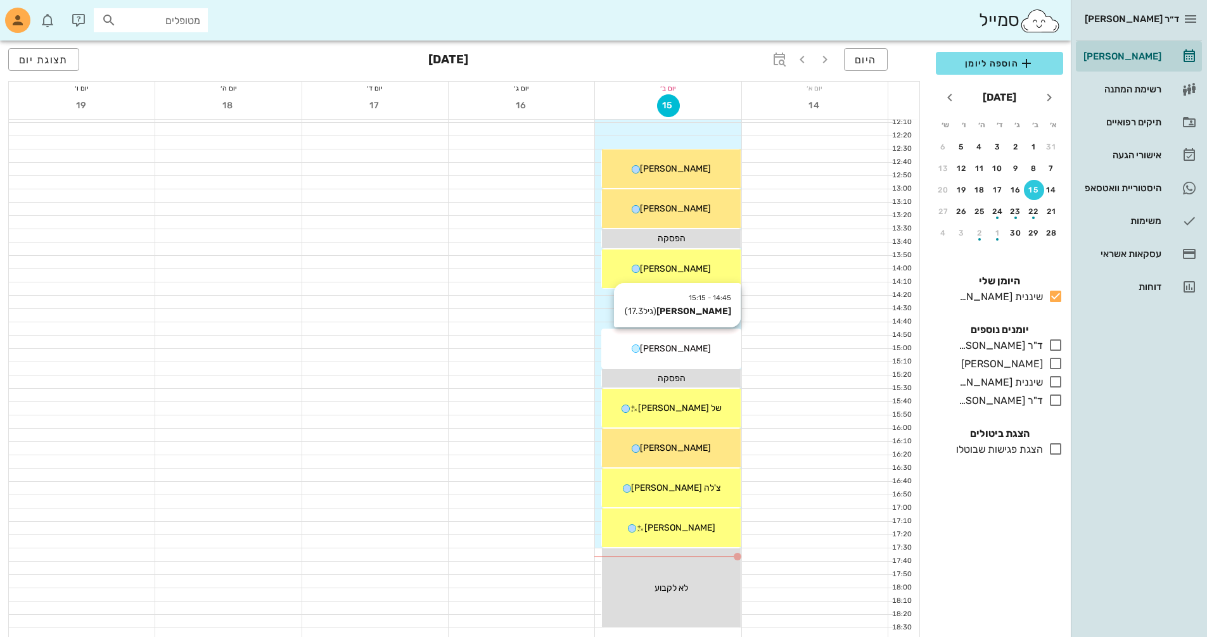
click at [666, 352] on span "[PERSON_NAME]" at bounding box center [675, 348] width 71 height 11
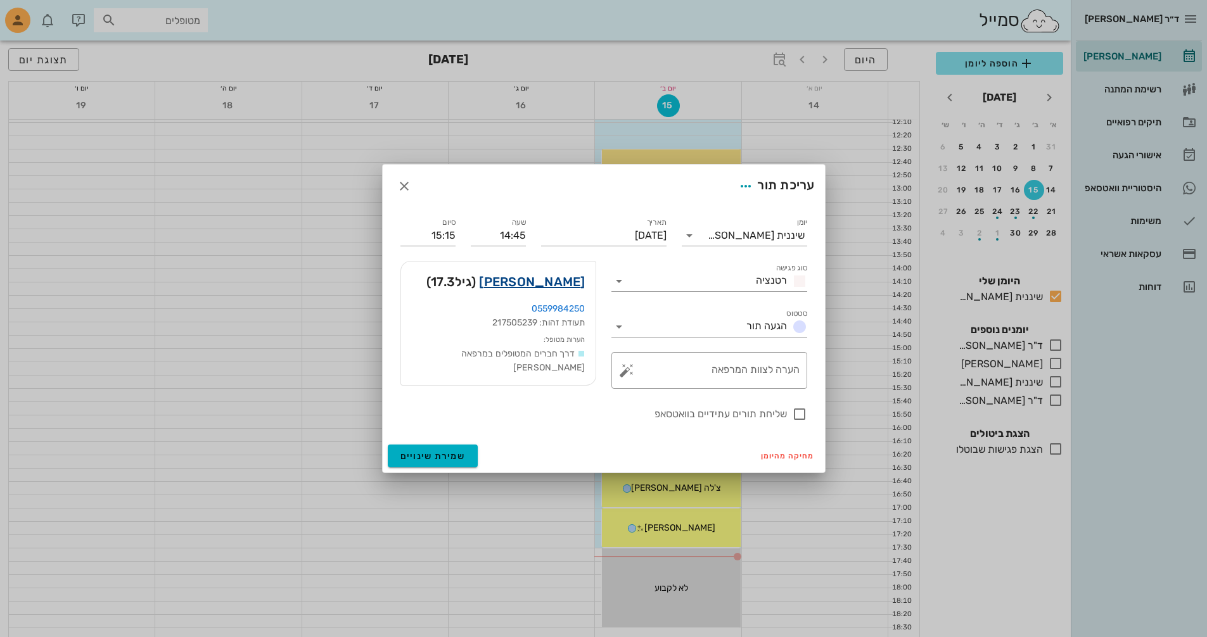
click at [546, 285] on link "[PERSON_NAME]" at bounding box center [532, 282] width 106 height 20
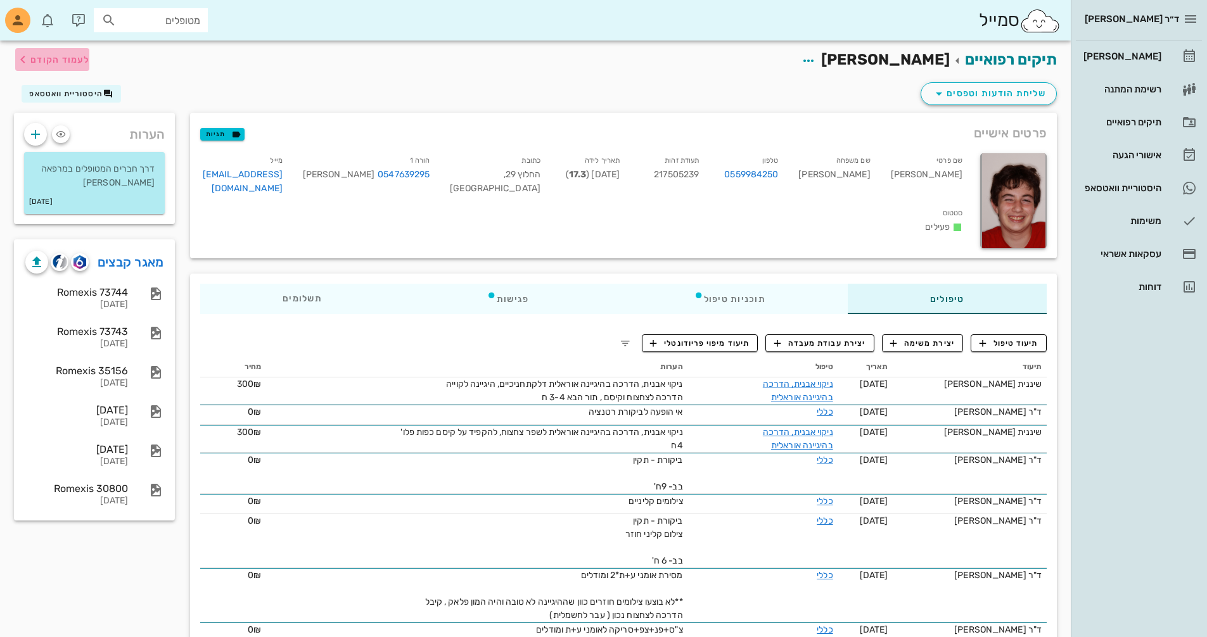
click at [79, 62] on span "לעמוד הקודם" at bounding box center [59, 59] width 59 height 11
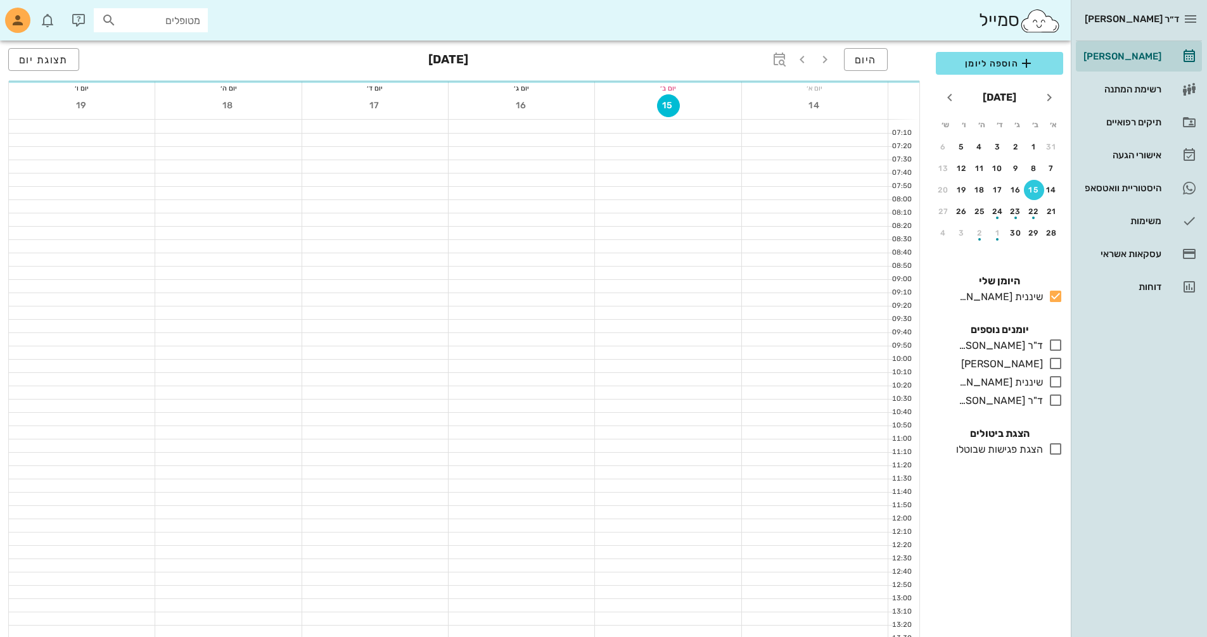
scroll to position [410, 0]
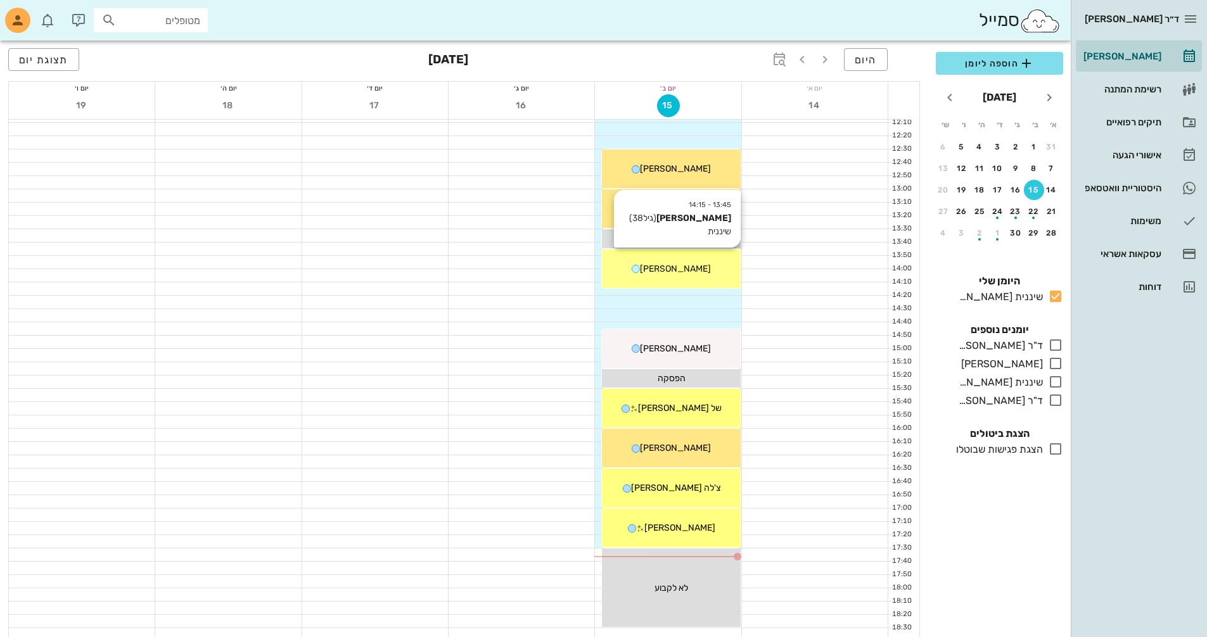
click at [698, 279] on div "13:45 - 14:15 [PERSON_NAME] (גיל 38 ) שיננית [PERSON_NAME]" at bounding box center [671, 269] width 138 height 39
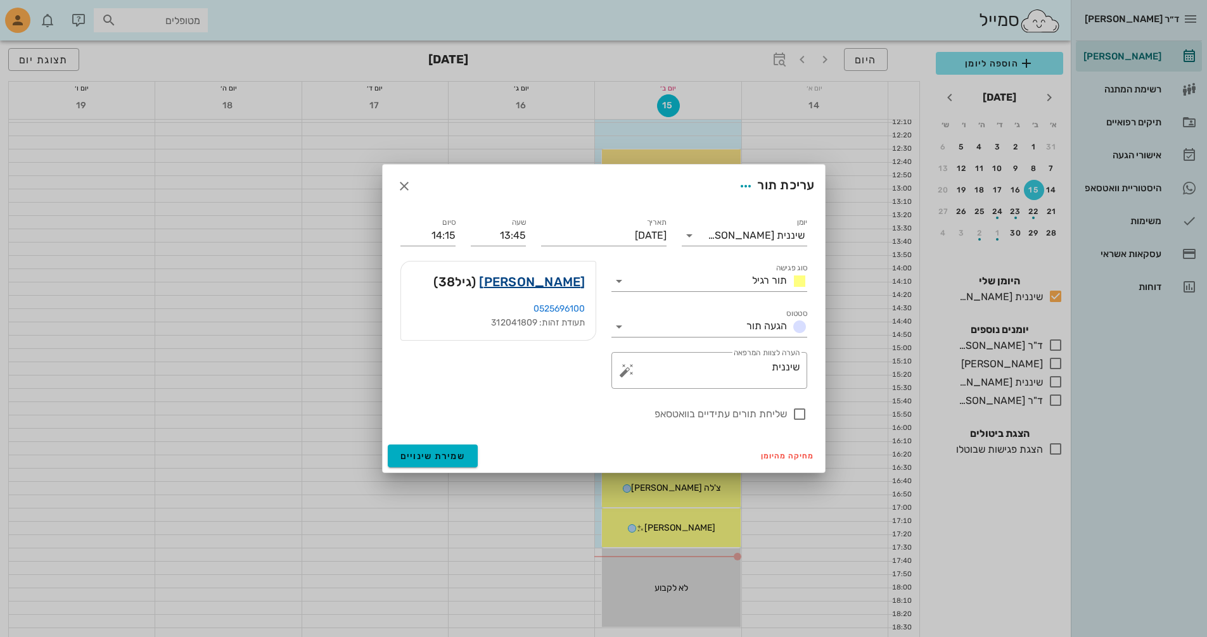
click at [509, 282] on link "[PERSON_NAME]" at bounding box center [532, 282] width 106 height 20
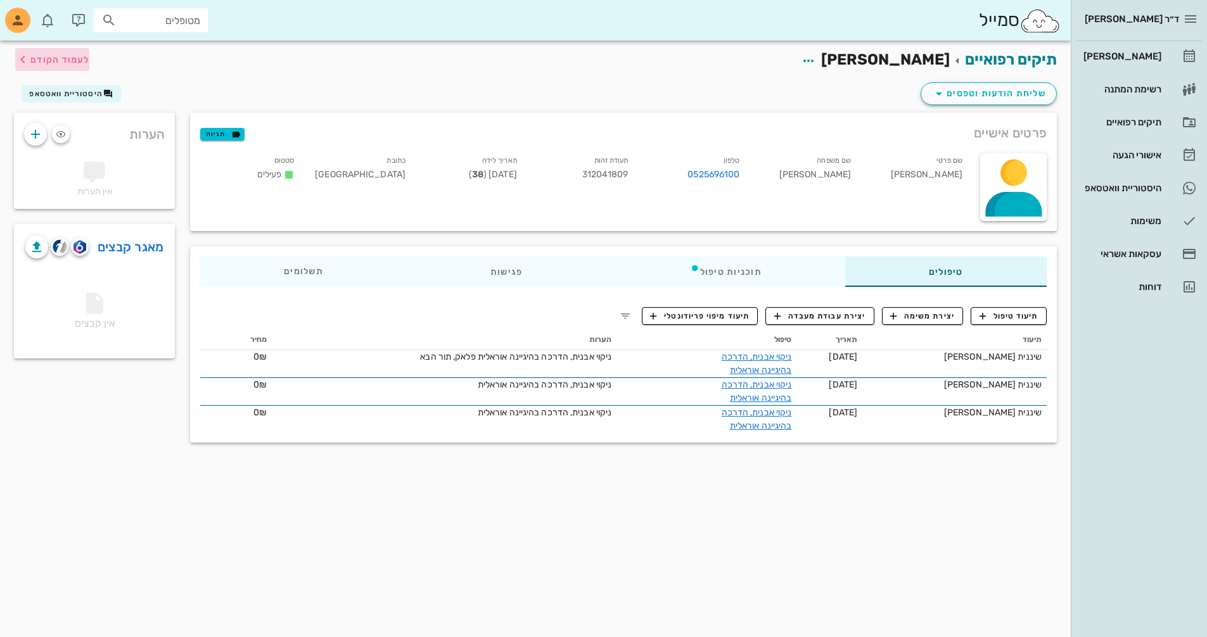
click at [42, 55] on span "לעמוד הקודם" at bounding box center [59, 59] width 59 height 11
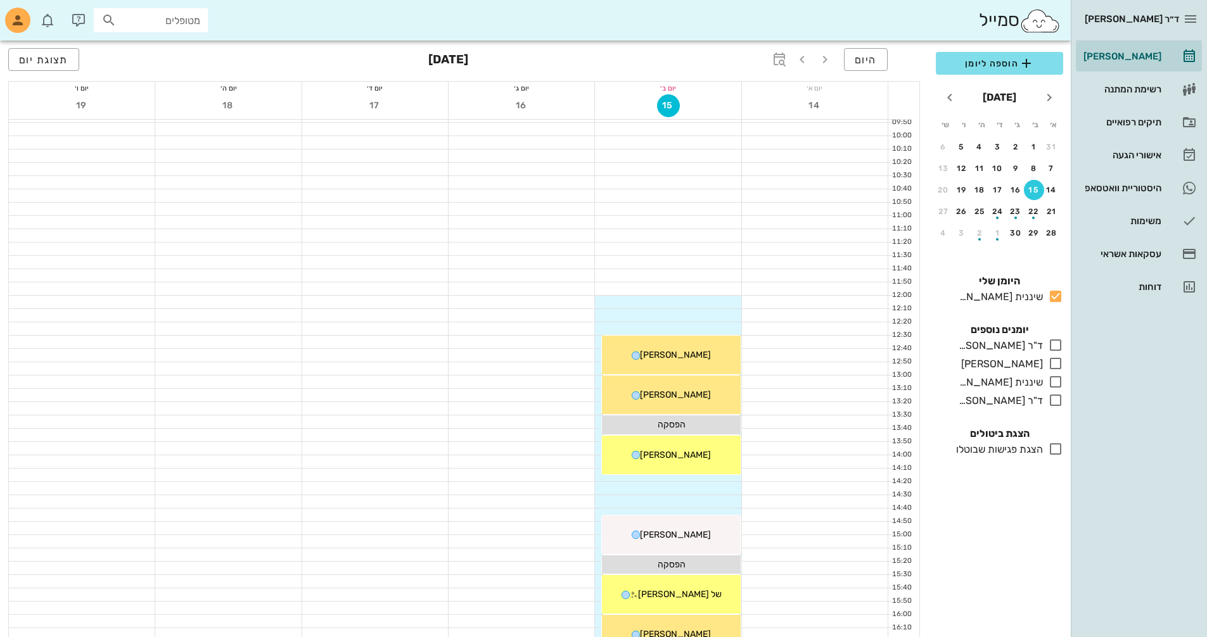
scroll to position [220, 0]
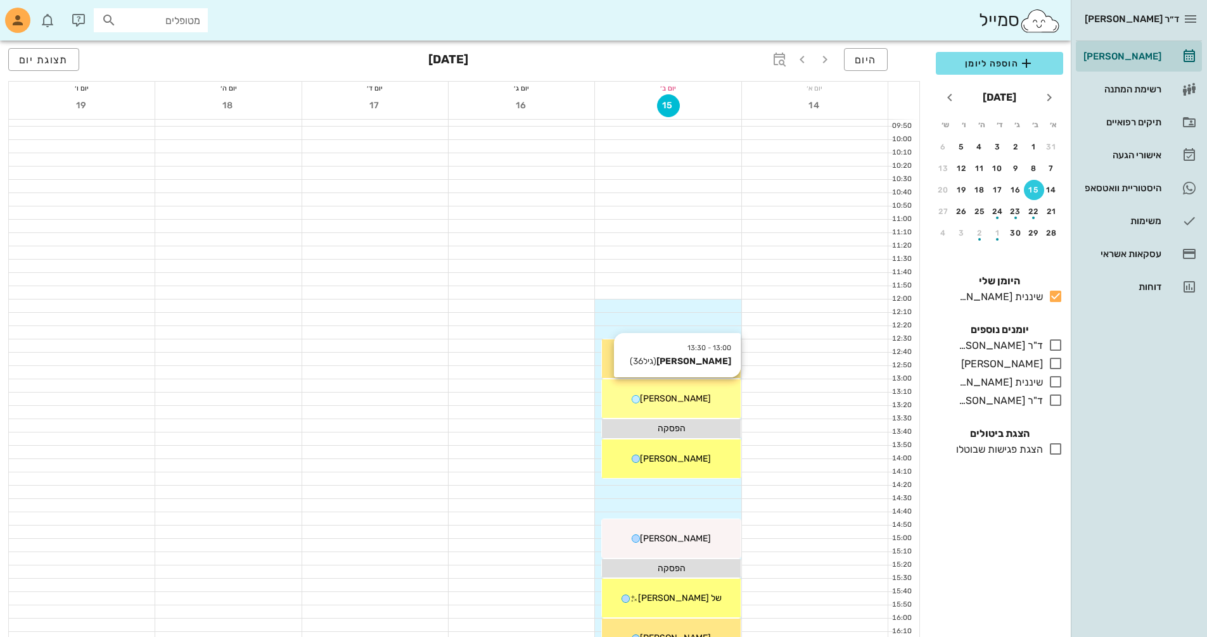
click at [697, 406] on div "13:00 - 13:30 [PERSON_NAME] (גיל 36 ) [PERSON_NAME]" at bounding box center [671, 399] width 138 height 39
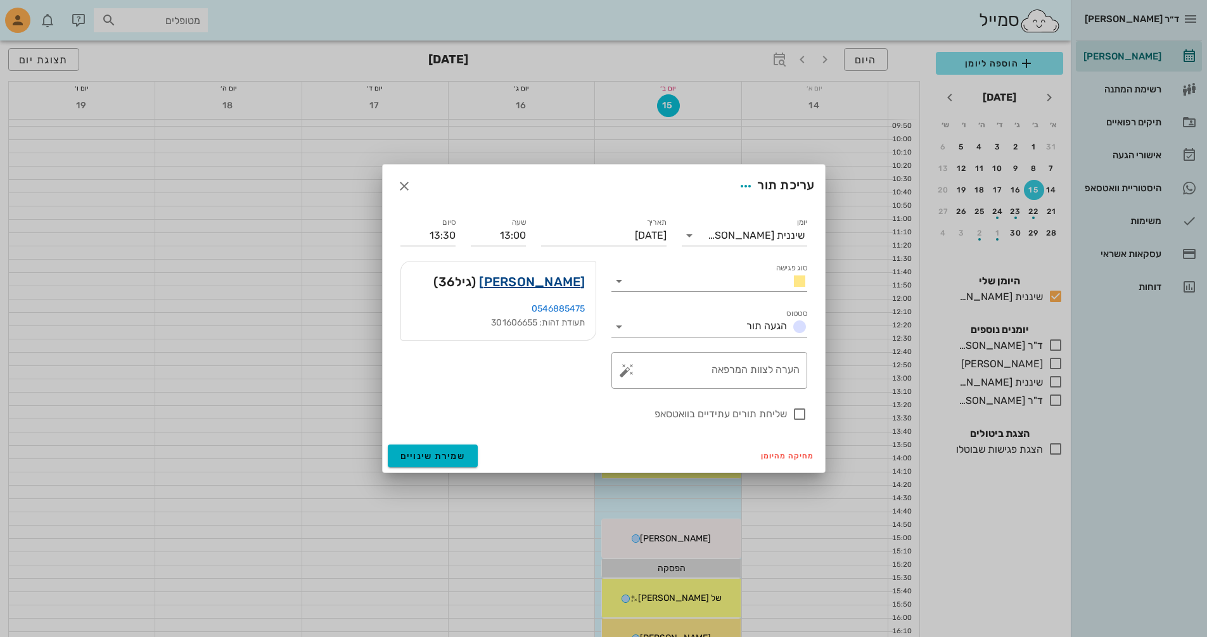
click at [550, 283] on link "[PERSON_NAME]" at bounding box center [532, 282] width 106 height 20
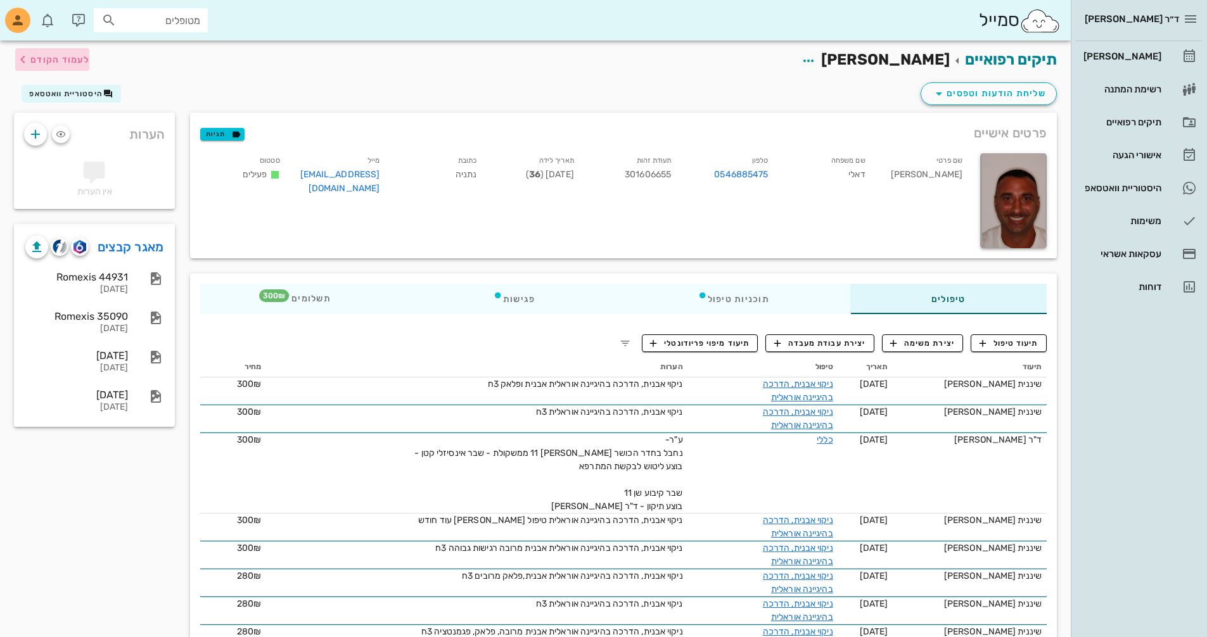
click at [49, 62] on span "לעמוד הקודם" at bounding box center [59, 59] width 59 height 11
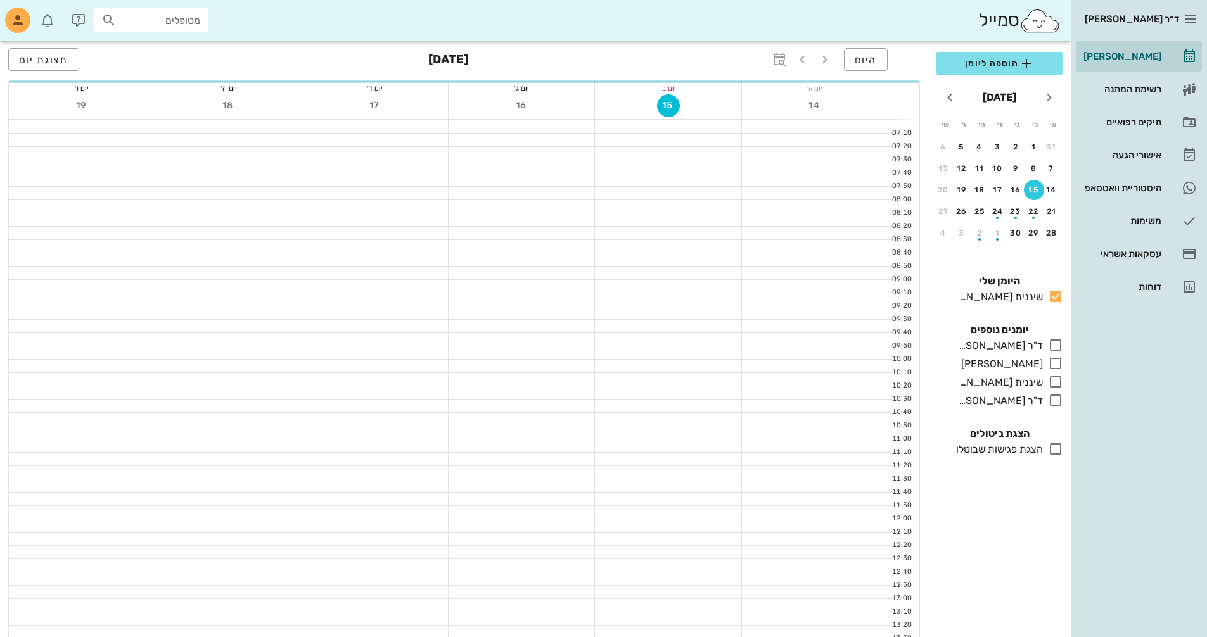
scroll to position [220, 0]
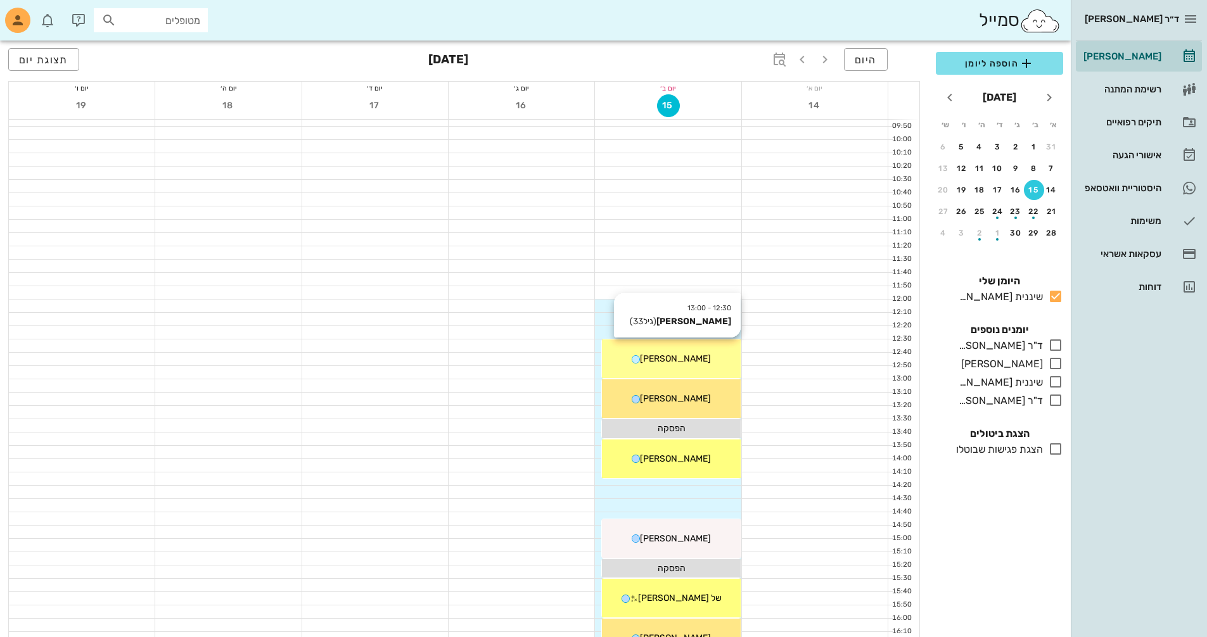
click at [705, 371] on div "12:30 - 13:00 [PERSON_NAME] (גיל 33 ) [PERSON_NAME]" at bounding box center [671, 359] width 138 height 39
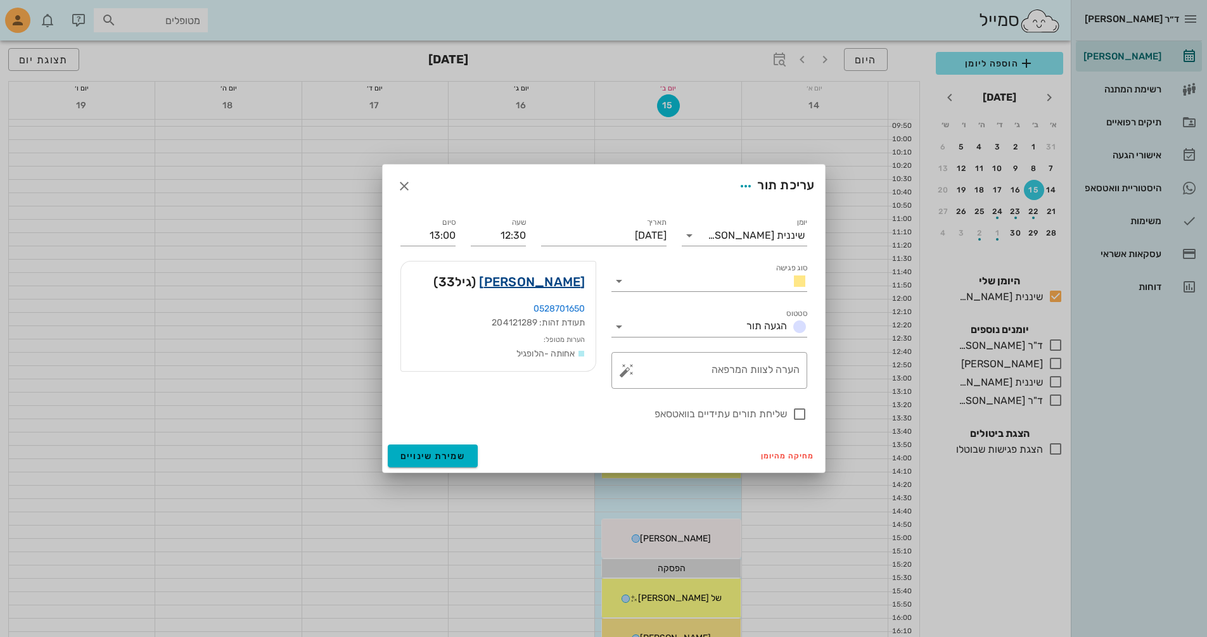
click at [570, 288] on link "[PERSON_NAME]" at bounding box center [532, 282] width 106 height 20
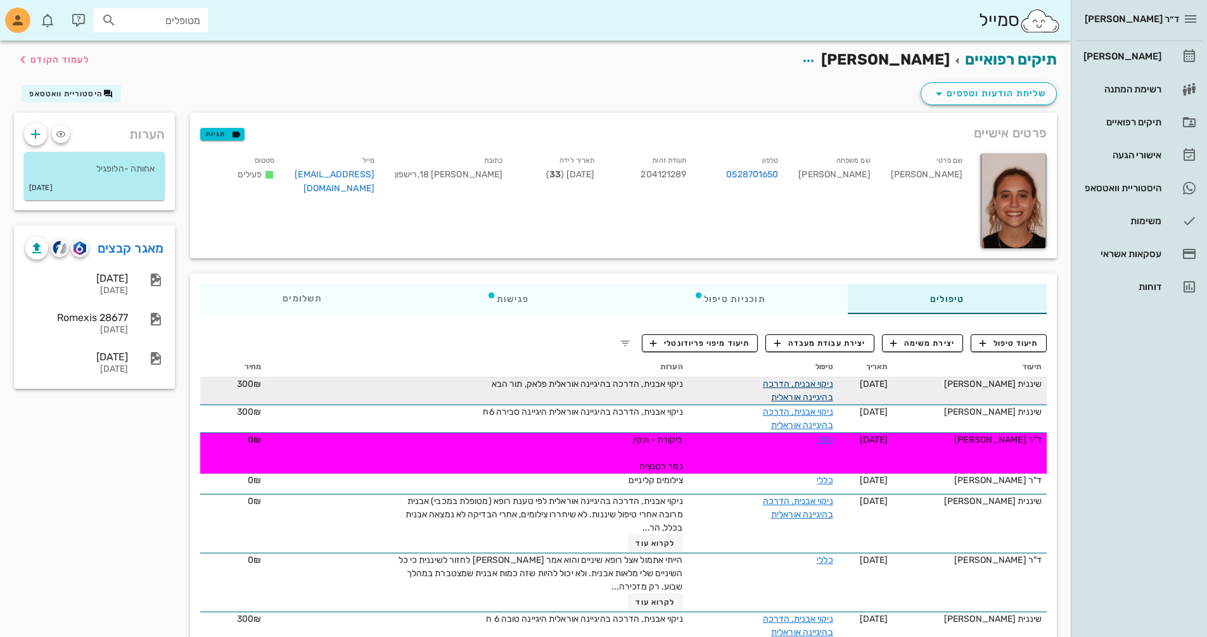
click at [800, 382] on link "ניקוי אבנית, הדרכה בהיגיינה אוראלית" at bounding box center [798, 391] width 70 height 24
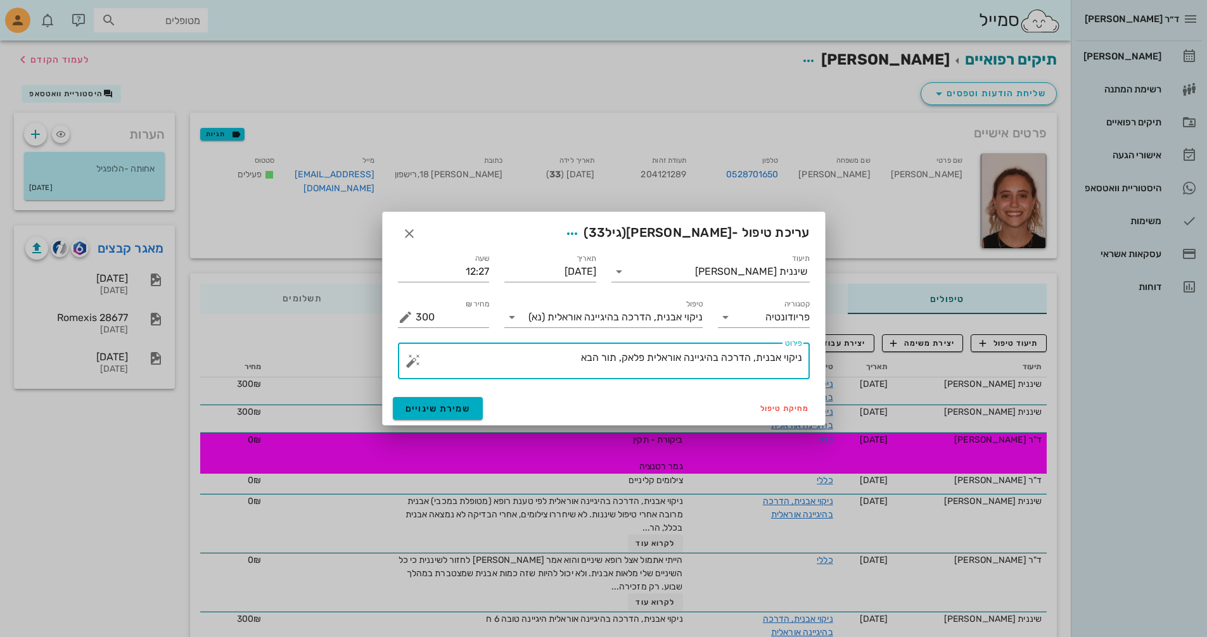
click at [562, 356] on textarea "ניקוי אבנית, הדרכה בהיגיינה אוראלית פלאק, תור הבא" at bounding box center [609, 364] width 387 height 30
click at [619, 358] on textarea "ניקוי אבנית, הדרכה בהיגיינה אוראלית פלאק, תור הבא" at bounding box center [609, 364] width 387 height 30
drag, startPoint x: 583, startPoint y: 359, endPoint x: 591, endPoint y: 359, distance: 8.3
click at [591, 359] on textarea "ניקוי אבנית, הדרכה בהיגיינה אוראלית פלאק, אבנית קבקיבוע תחתון ,תור הבא" at bounding box center [609, 364] width 387 height 30
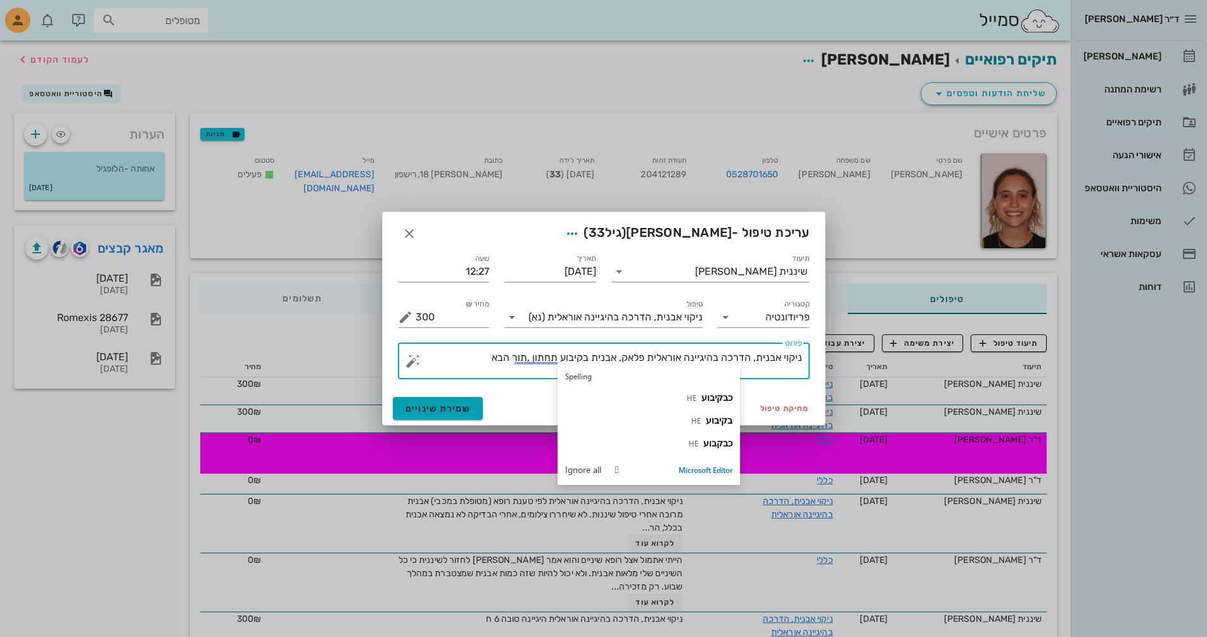
type textarea "ניקוי אבנית, הדרכה בהיגיינה אוראלית פלאק, אבנית בקיבוע תחתון ,תור הבא"
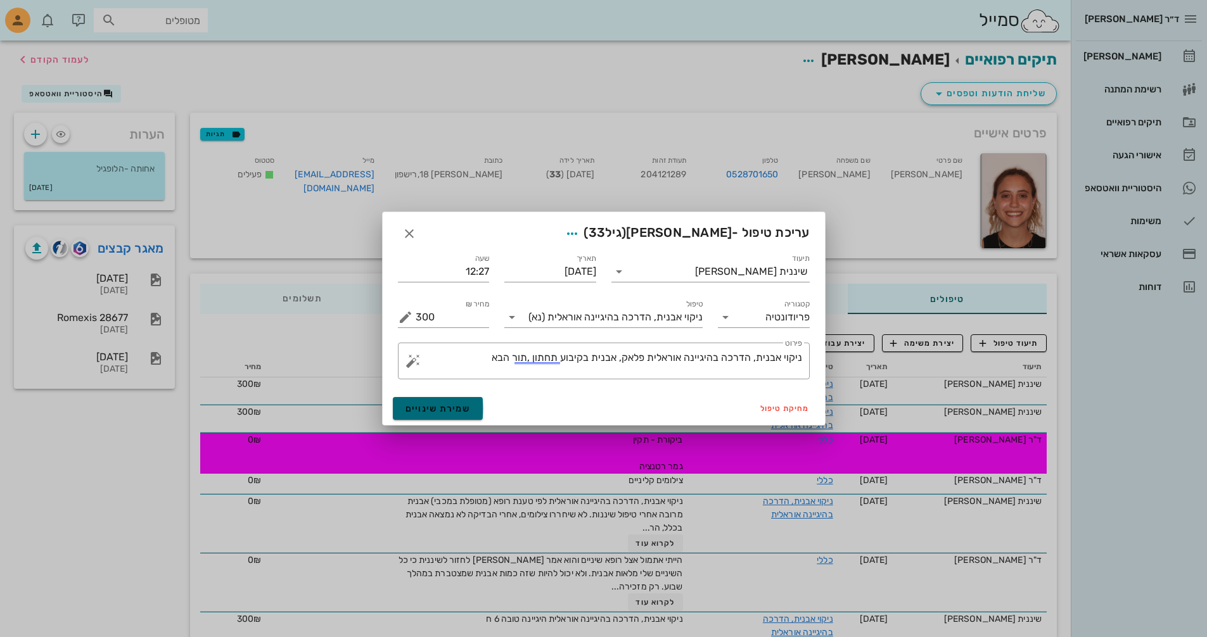
click at [445, 407] on span "שמירת שינויים" at bounding box center [438, 409] width 65 height 11
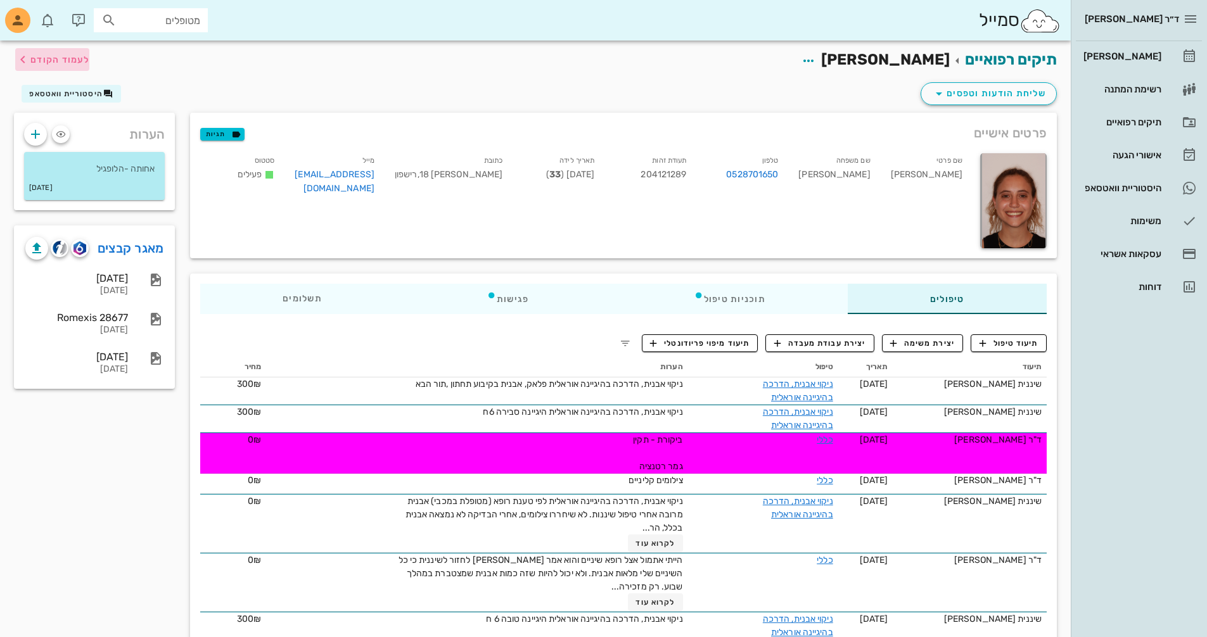
click at [59, 61] on span "לעמוד הקודם" at bounding box center [59, 59] width 59 height 11
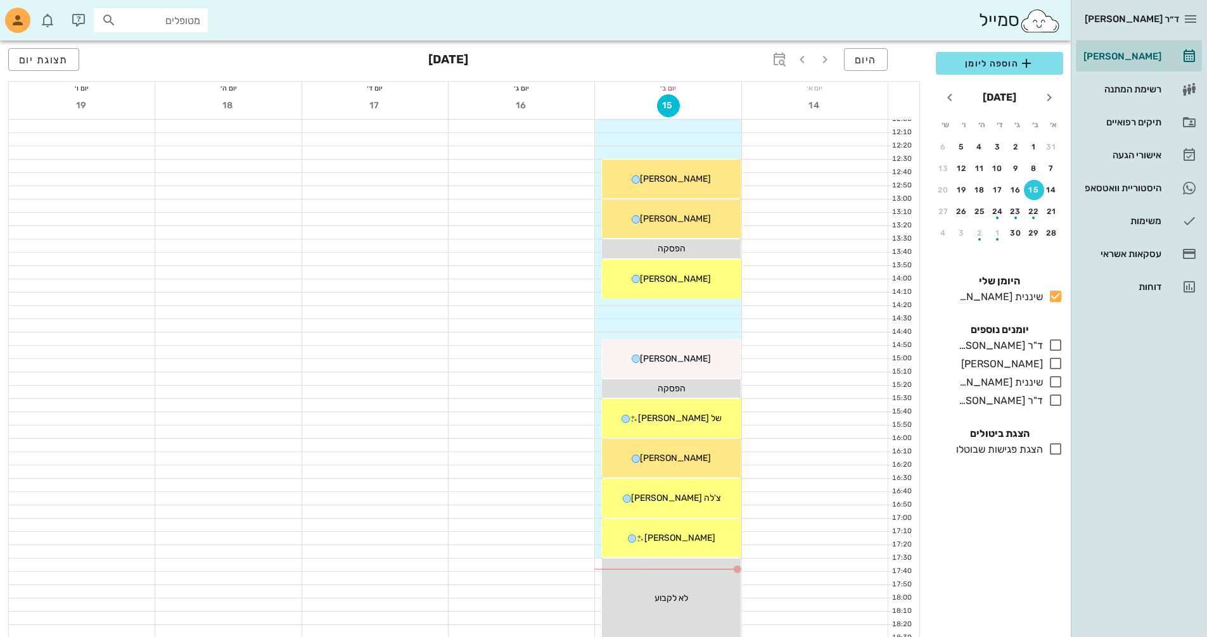
scroll to position [410, 0]
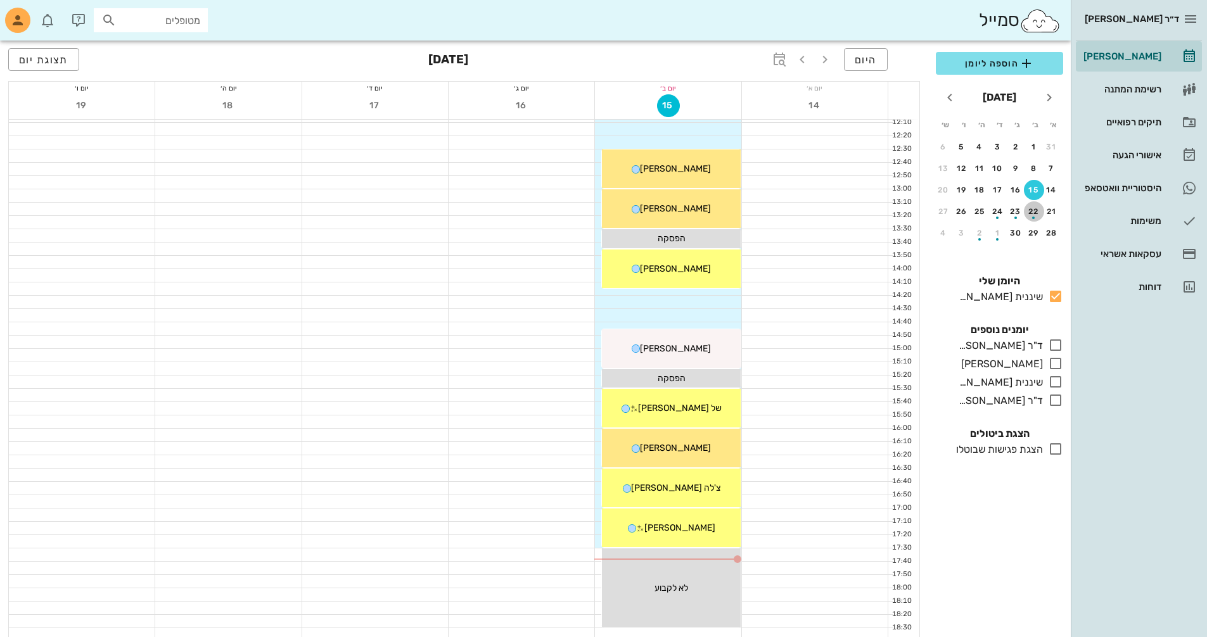
click at [1032, 210] on div "22" at bounding box center [1034, 211] width 20 height 9
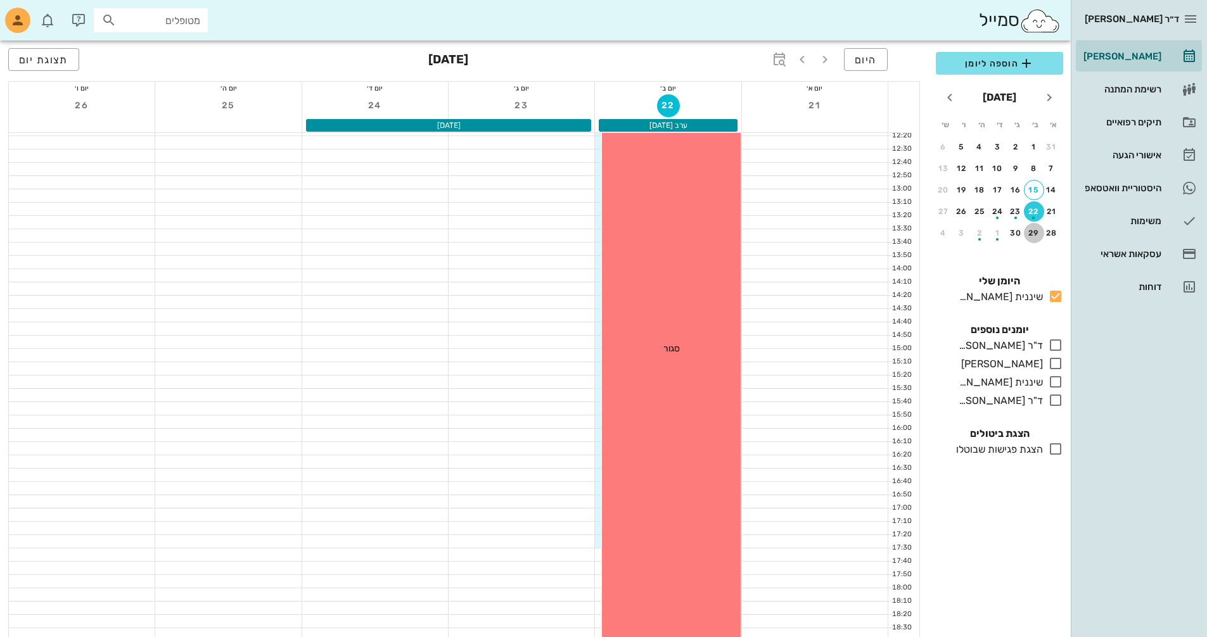
click at [1033, 234] on div "29" at bounding box center [1034, 233] width 20 height 9
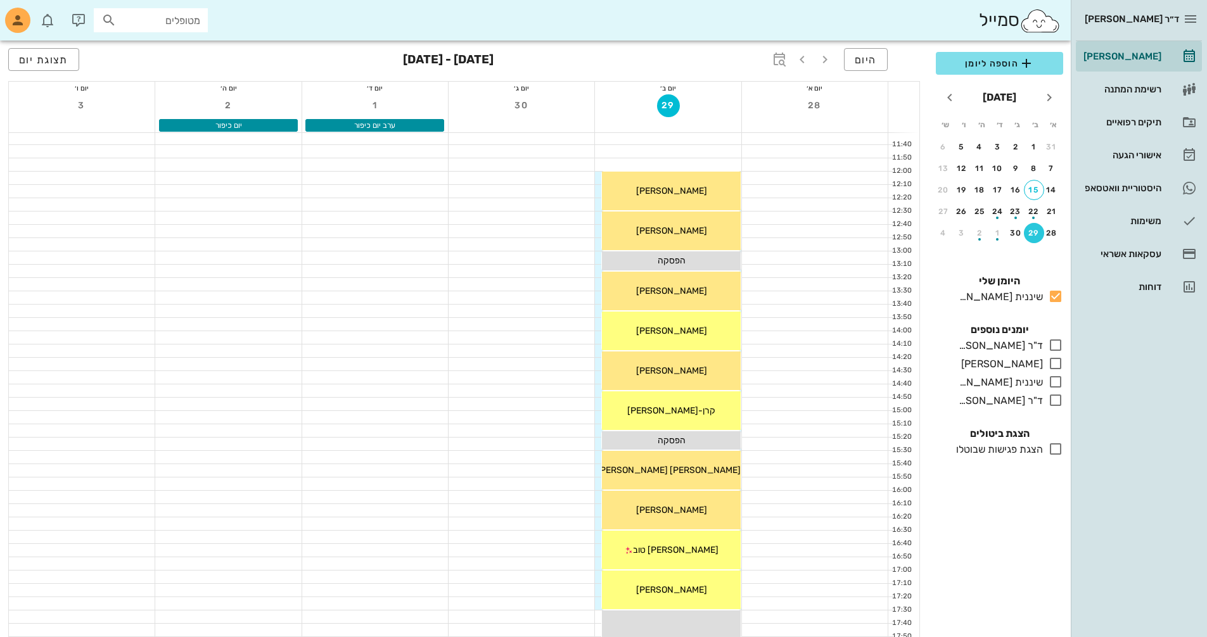
scroll to position [347, 0]
click at [1046, 97] on icon "חודש שעבר" at bounding box center [1049, 97] width 15 height 15
click at [951, 100] on icon "חודש הבא" at bounding box center [949, 97] width 15 height 15
click at [1014, 170] on div "button" at bounding box center [1016, 171] width 20 height 7
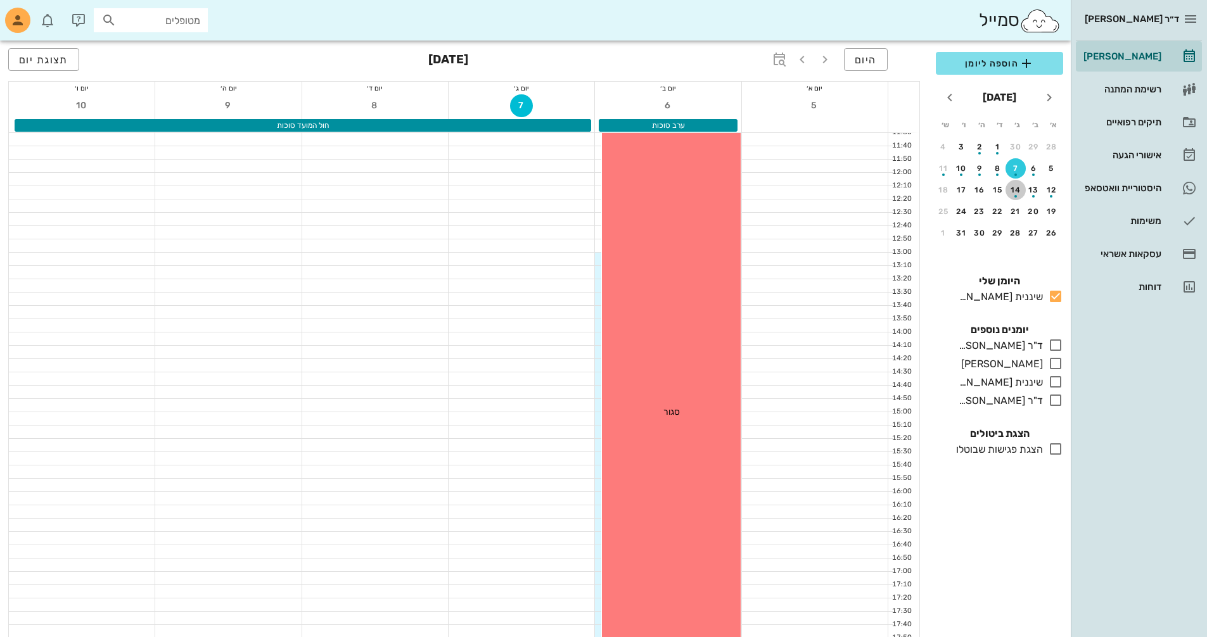
click at [1018, 186] on div "14" at bounding box center [1016, 190] width 20 height 9
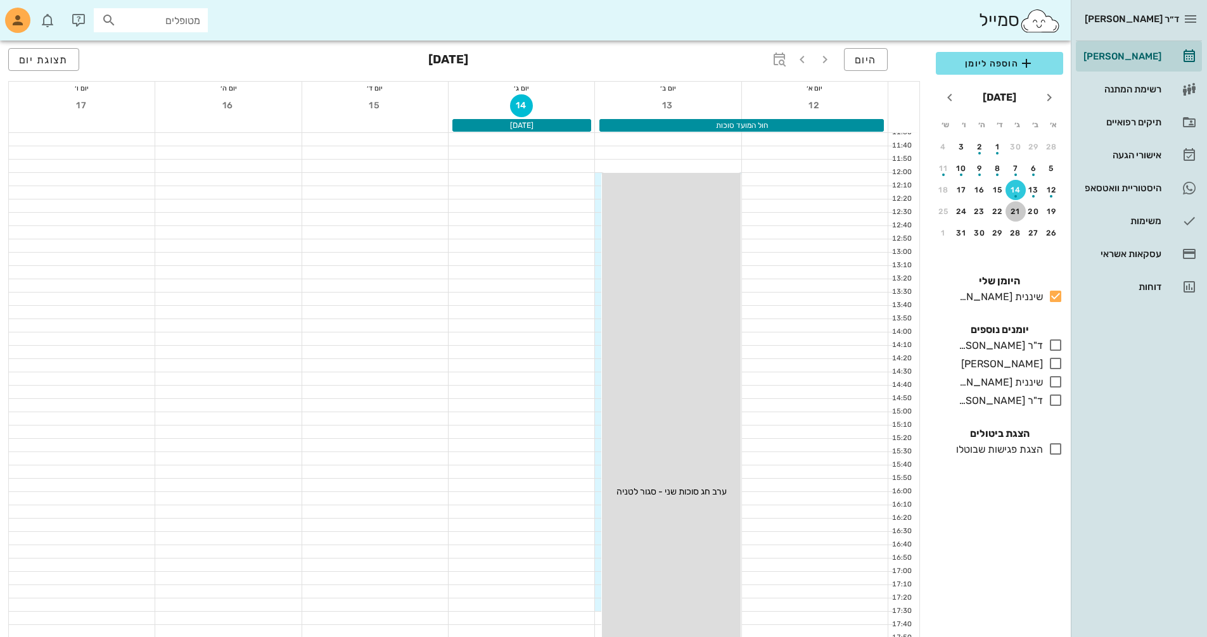
click at [1017, 210] on div "21" at bounding box center [1016, 211] width 20 height 9
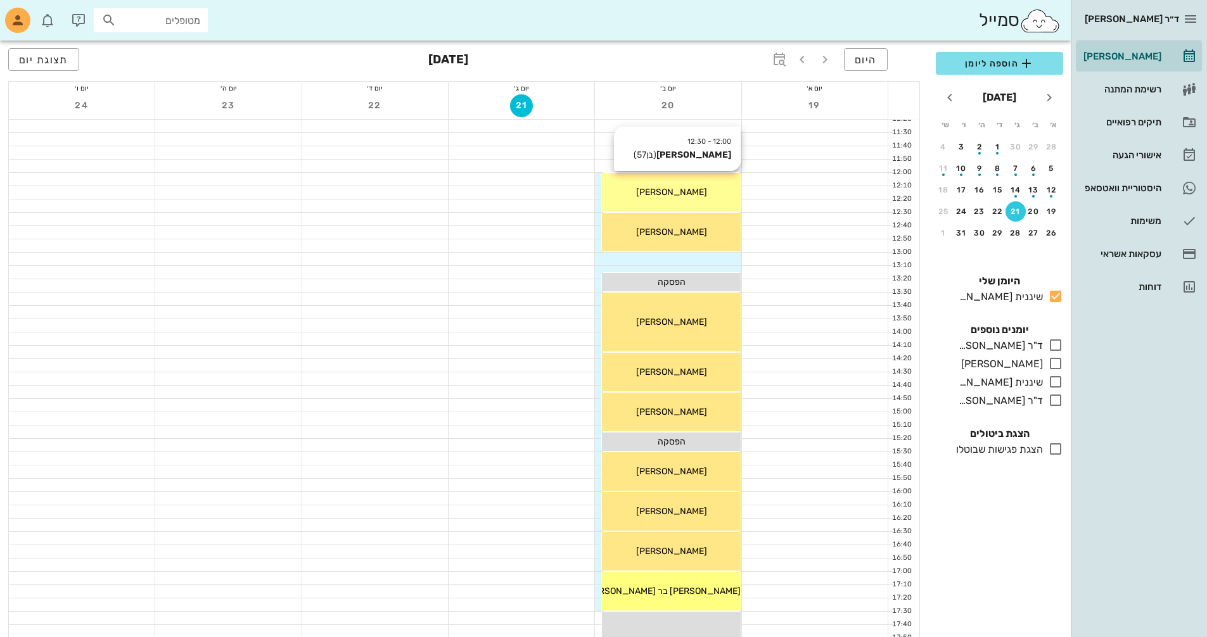
click at [694, 195] on div "[PERSON_NAME]" at bounding box center [671, 192] width 138 height 13
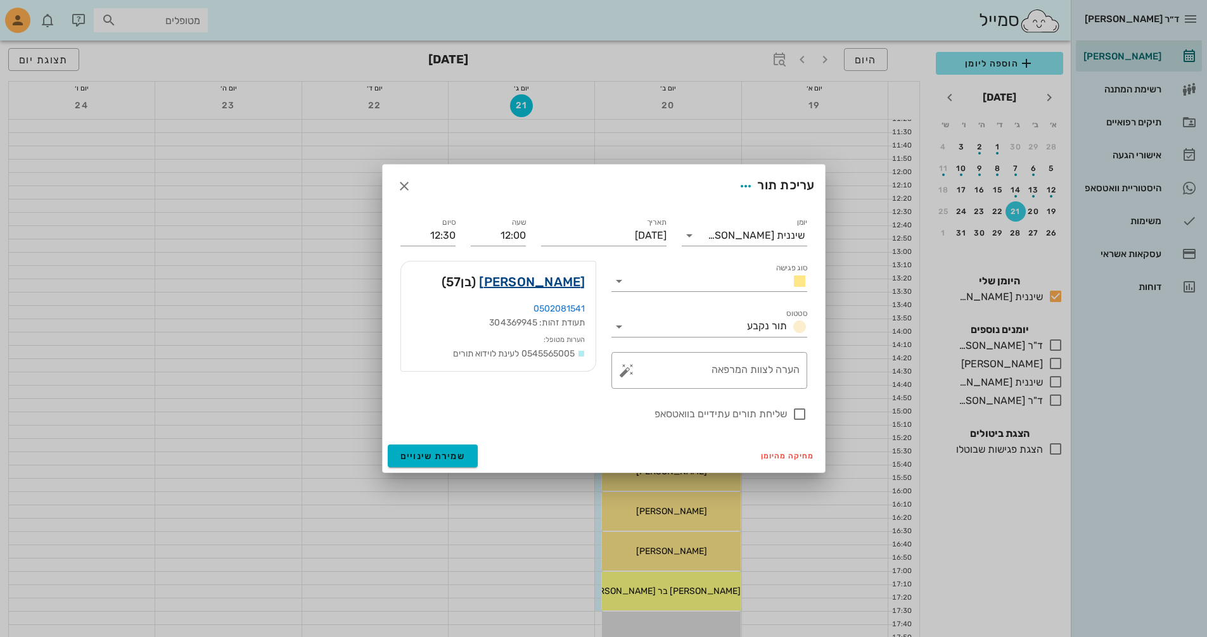
click at [549, 279] on link "[PERSON_NAME]" at bounding box center [532, 282] width 106 height 20
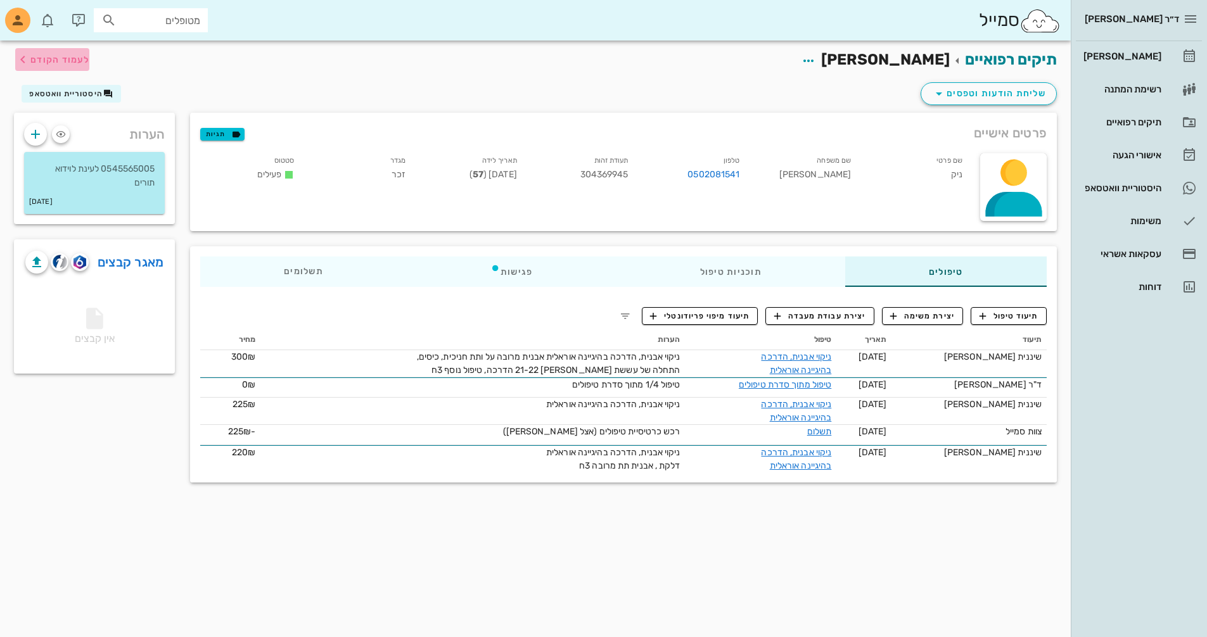
click at [78, 62] on span "לעמוד הקודם" at bounding box center [59, 59] width 59 height 11
